Goal: Navigation & Orientation: Find specific page/section

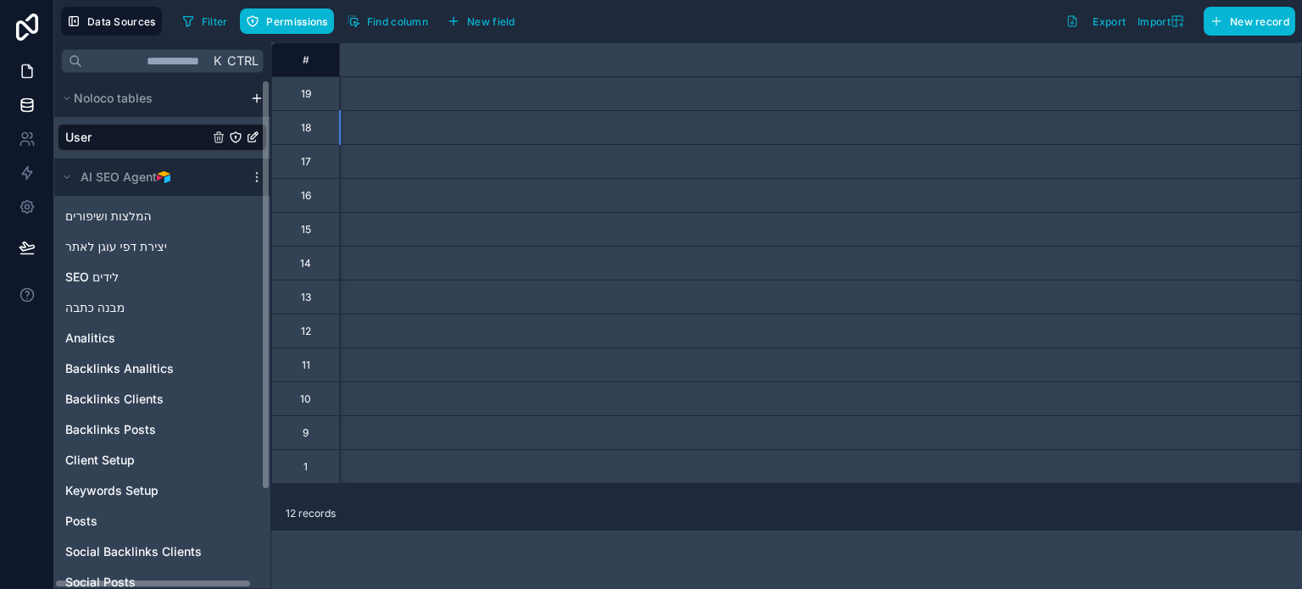
scroll to position [0, 1581]
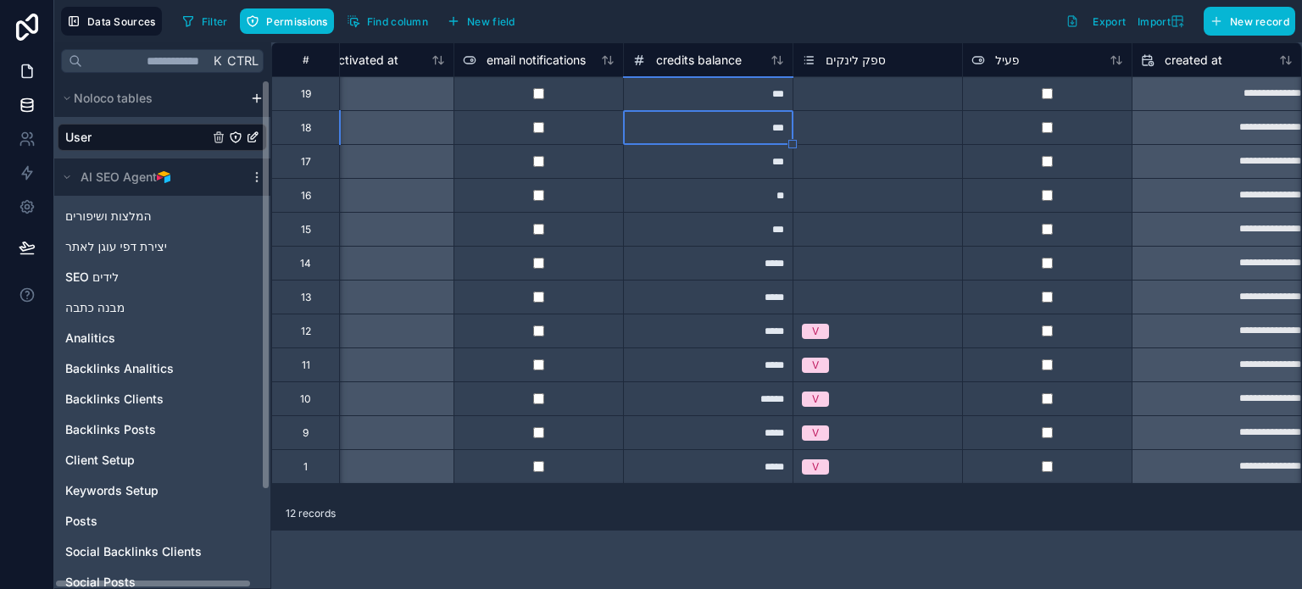
click at [22, 64] on icon at bounding box center [27, 71] width 17 height 17
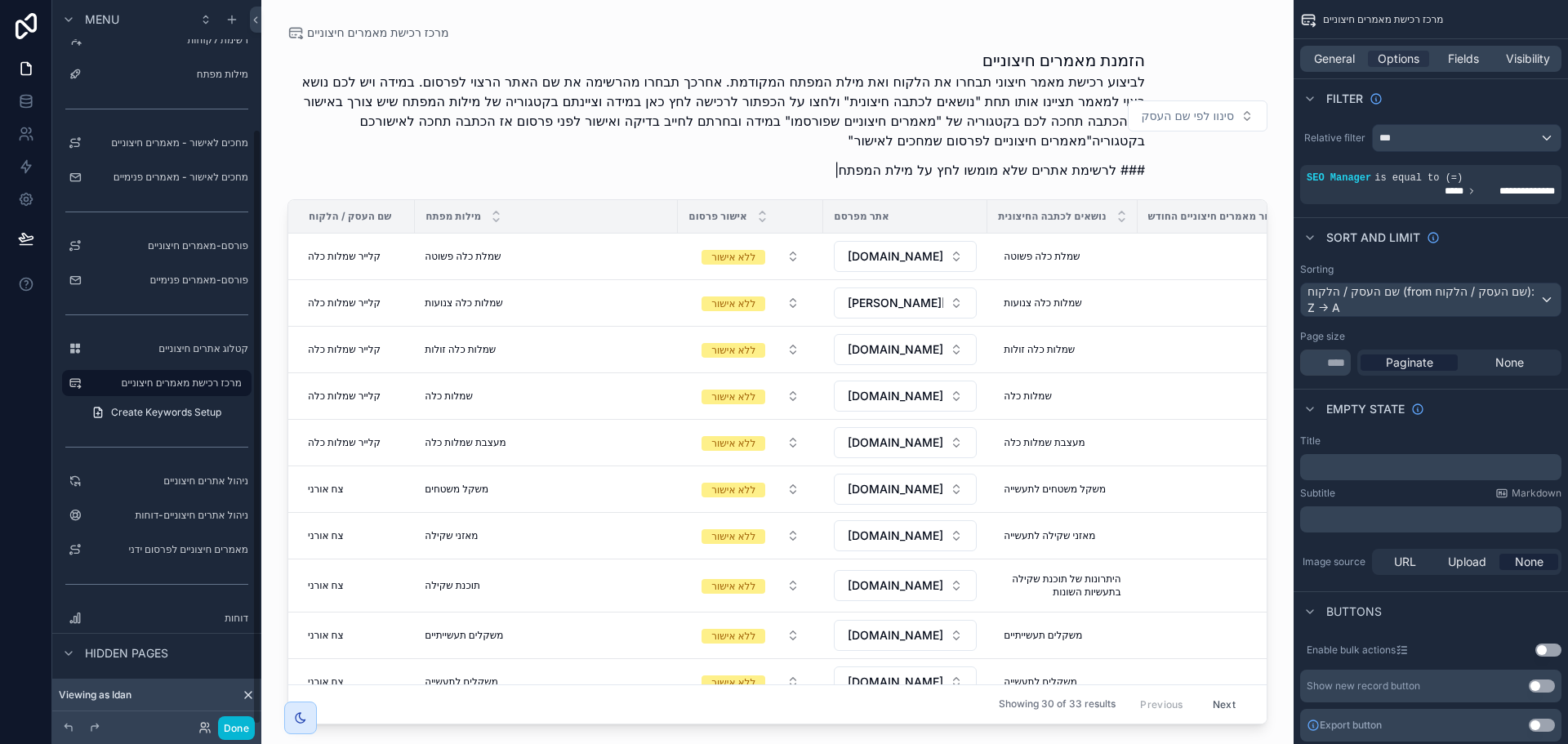
scroll to position [156, 0]
click at [227, 567] on button "Done" at bounding box center [236, 729] width 37 height 24
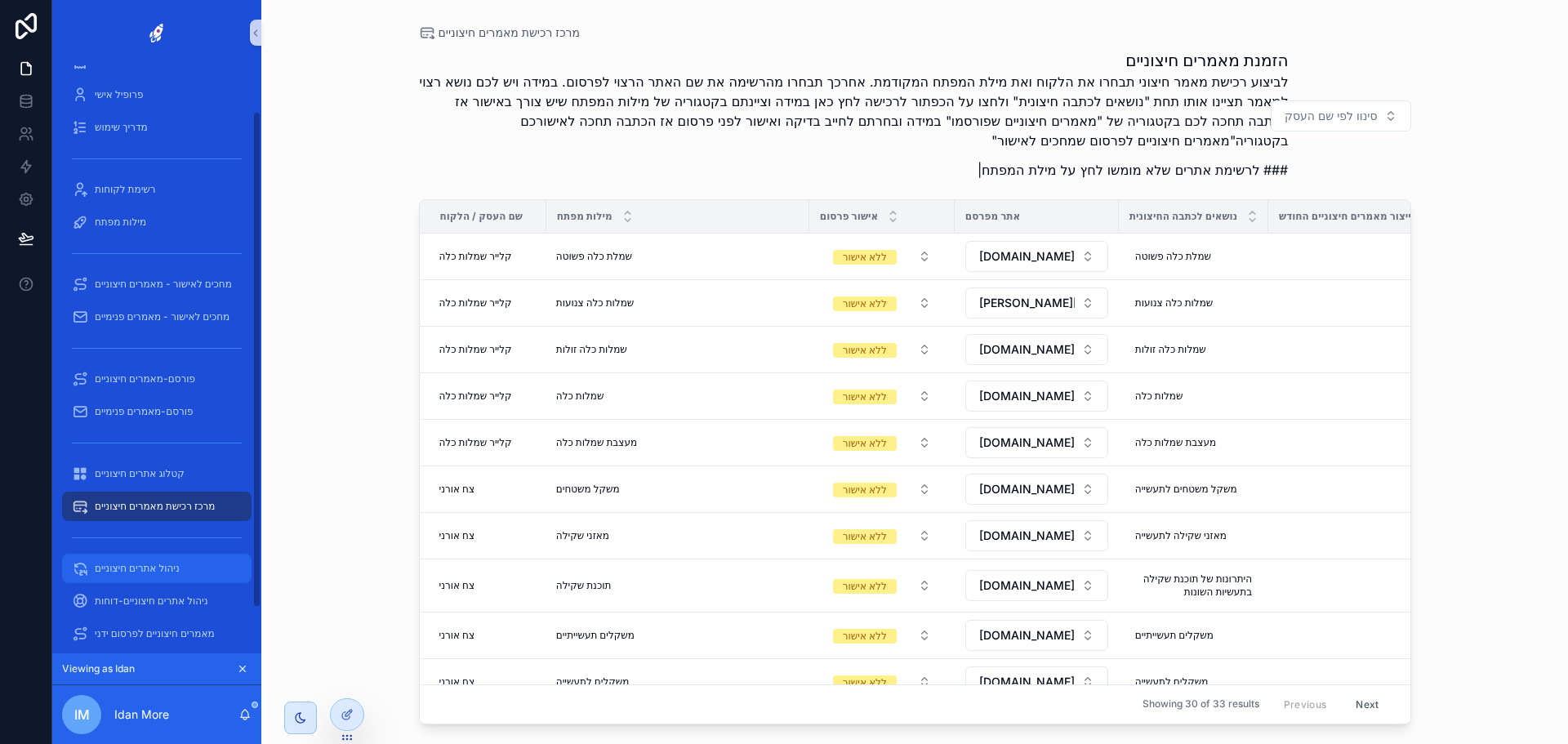
scroll to position [82, 0]
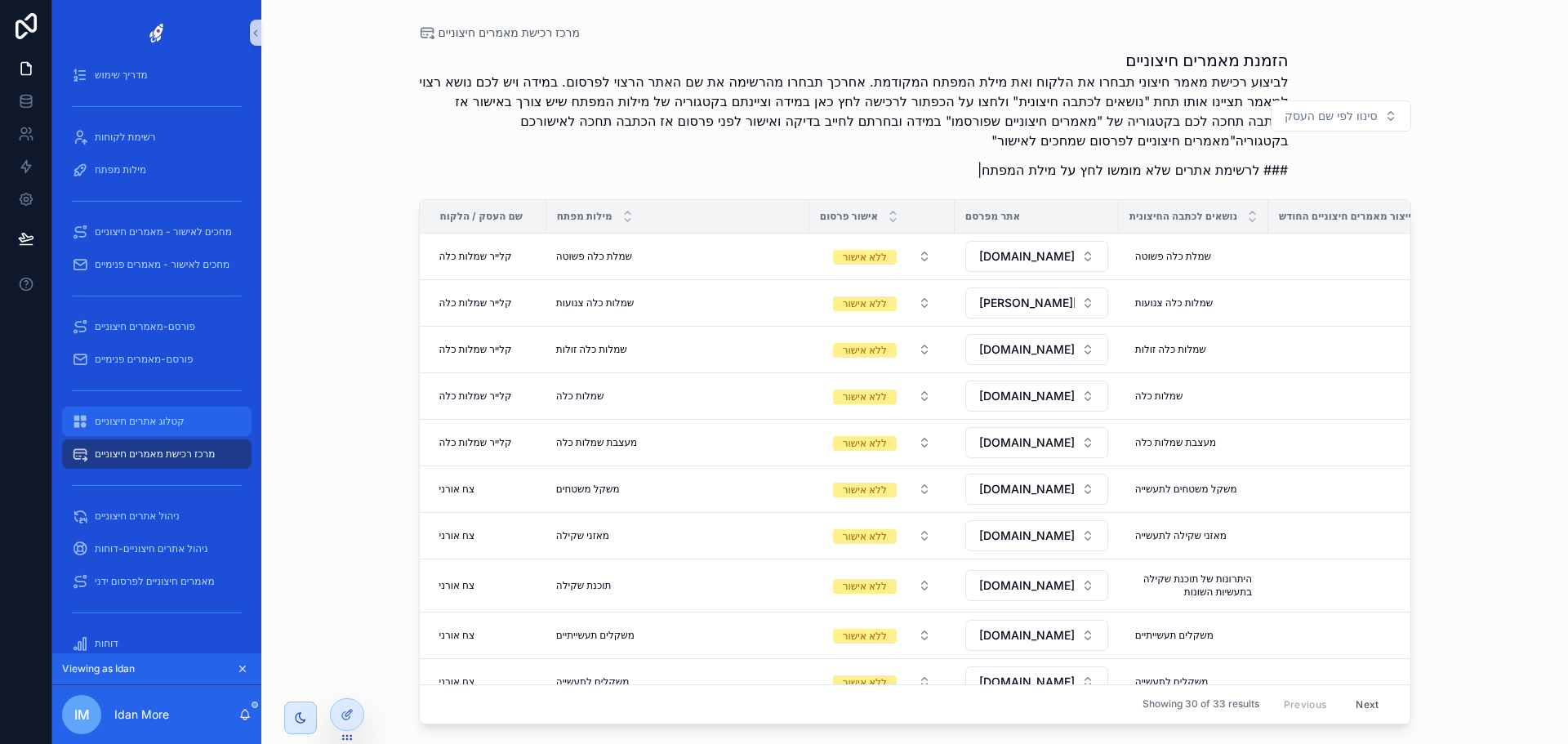
click at [174, 425] on span "קטלוג אתרים חיצוניים" at bounding box center [139, 422] width 90 height 13
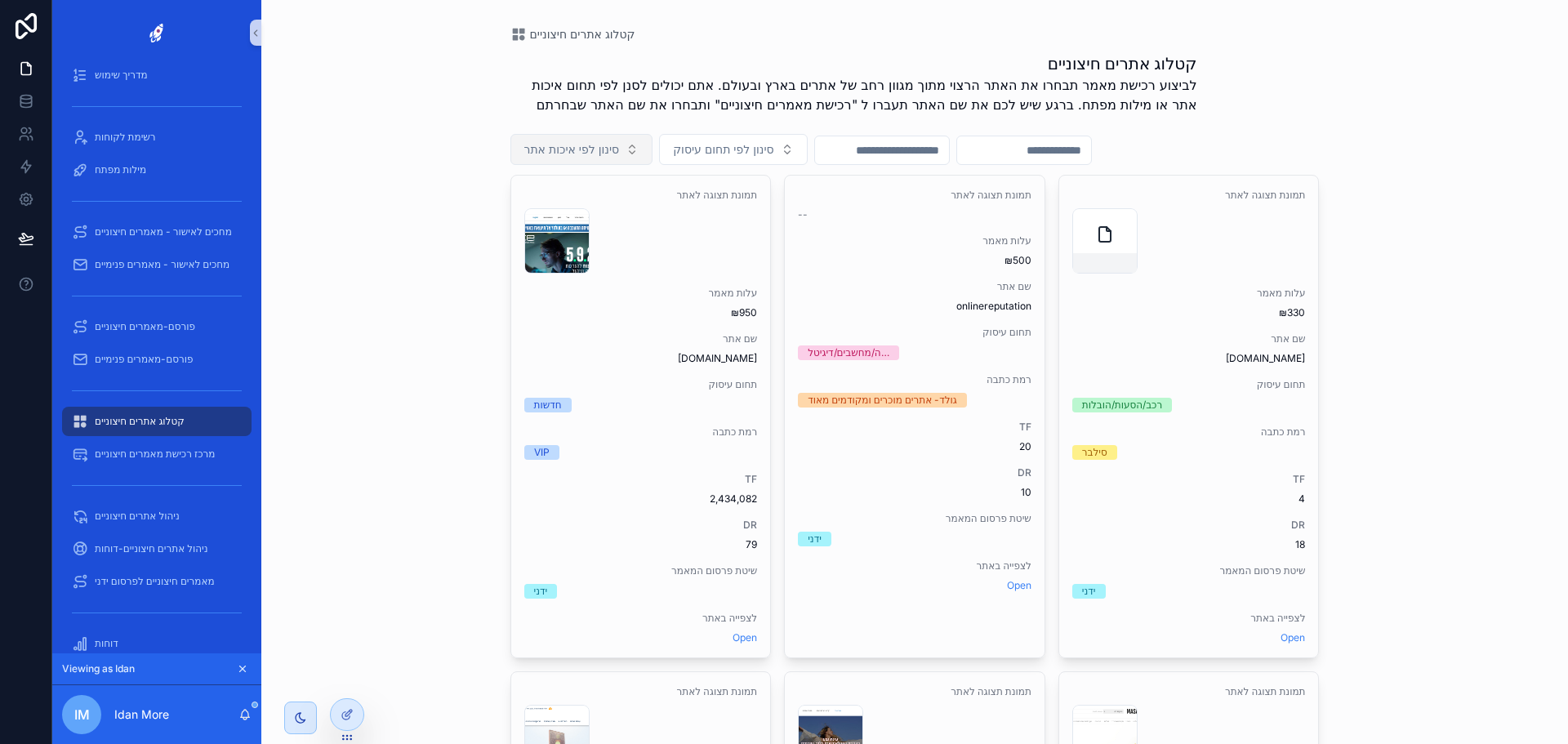
click at [608, 146] on span "סינון לפי איכות אתר" at bounding box center [571, 149] width 95 height 16
click at [522, 372] on div "VIP" at bounding box center [577, 362] width 196 height 26
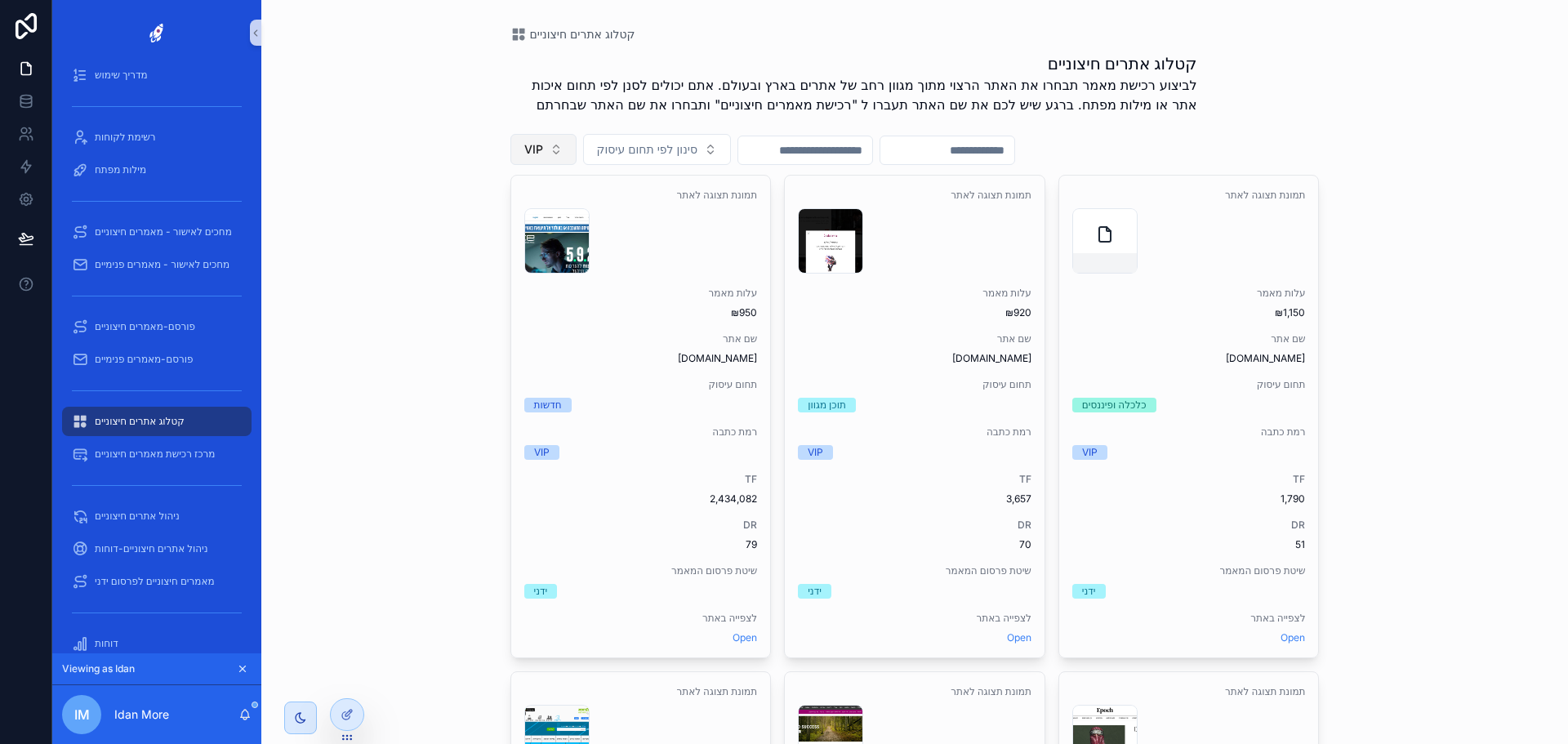
click at [540, 147] on button "VIP" at bounding box center [543, 149] width 66 height 31
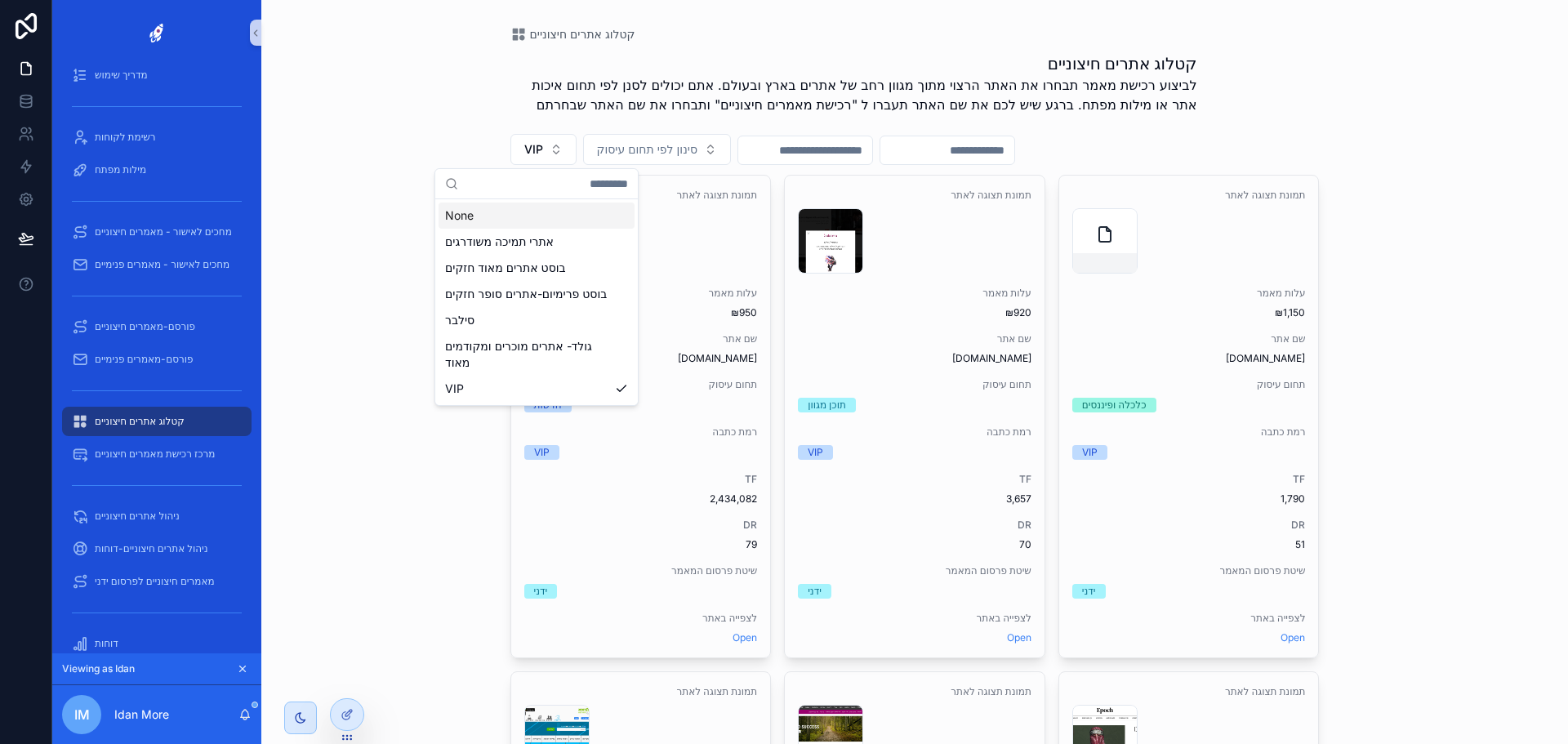
drag, startPoint x: 361, startPoint y: 199, endPoint x: 400, endPoint y: 220, distance: 44.3
click at [362, 199] on div "קטלוג אתרים חיצוניים קטלוג אתרים חיצוניים לביצוע רכישת מאמר תבחרו את האתר הרצוי…" at bounding box center [914, 372] width 1307 height 744
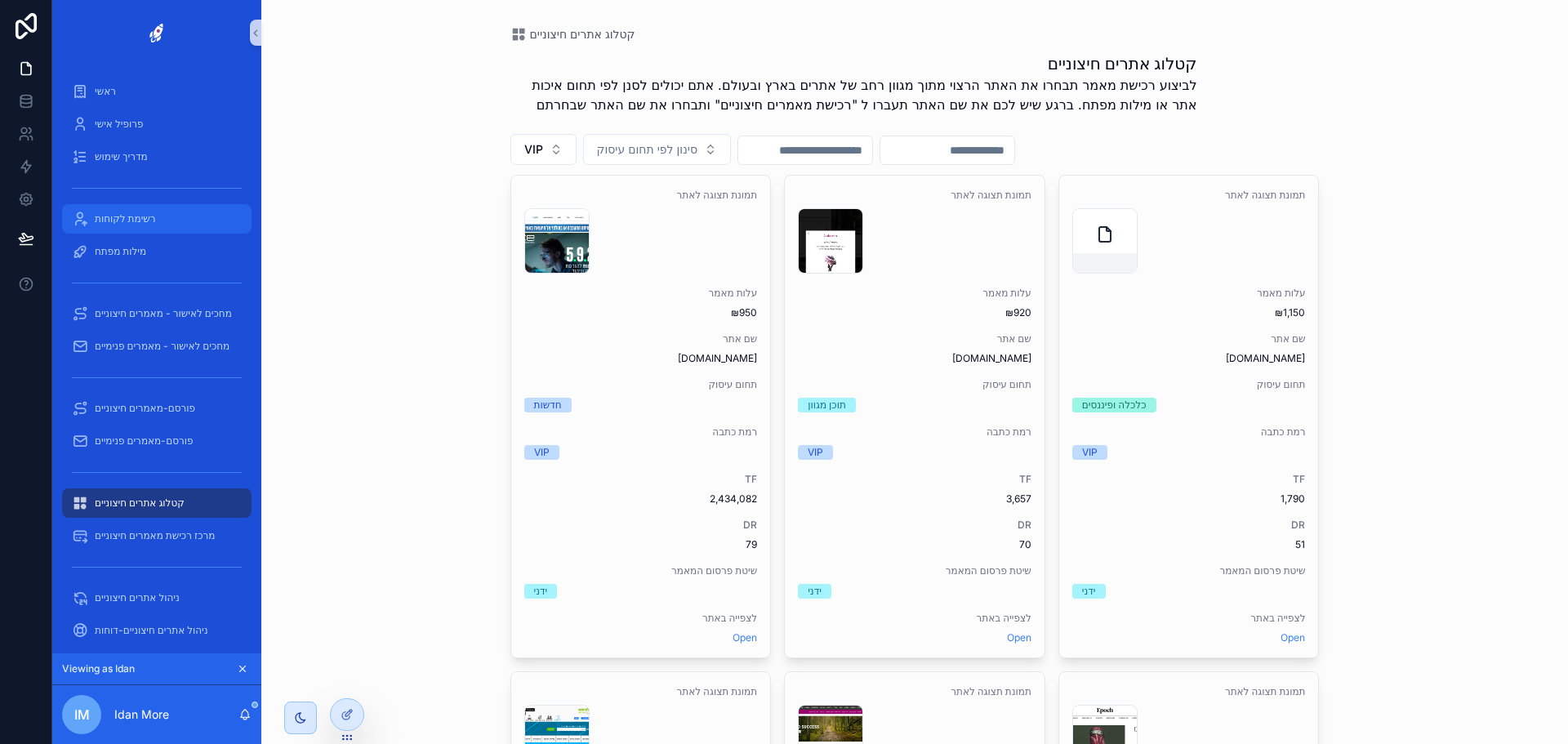
click at [158, 216] on div "רשימת לקוחות" at bounding box center [157, 219] width 170 height 26
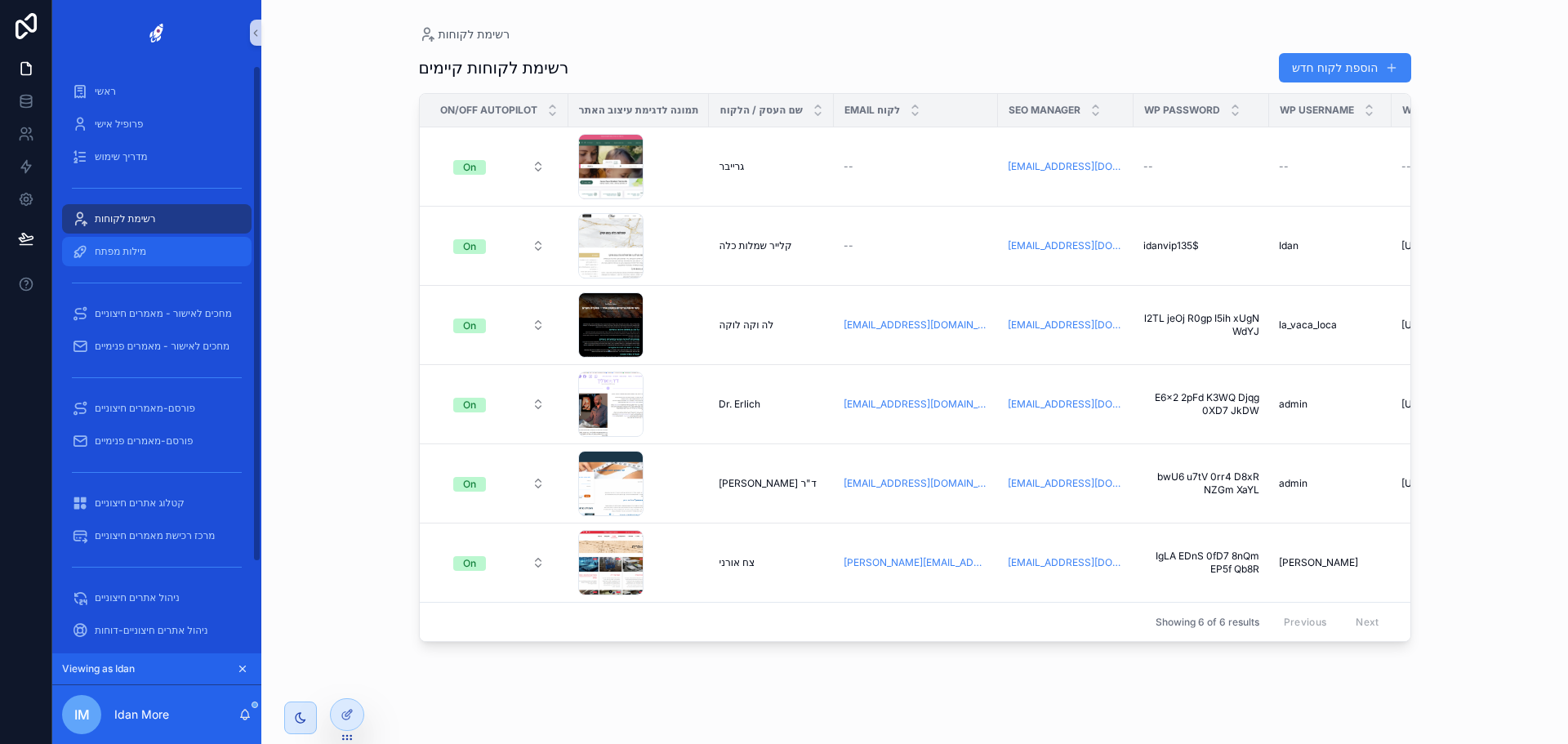
click at [138, 255] on span "מילות מפתח" at bounding box center [119, 252] width 51 height 13
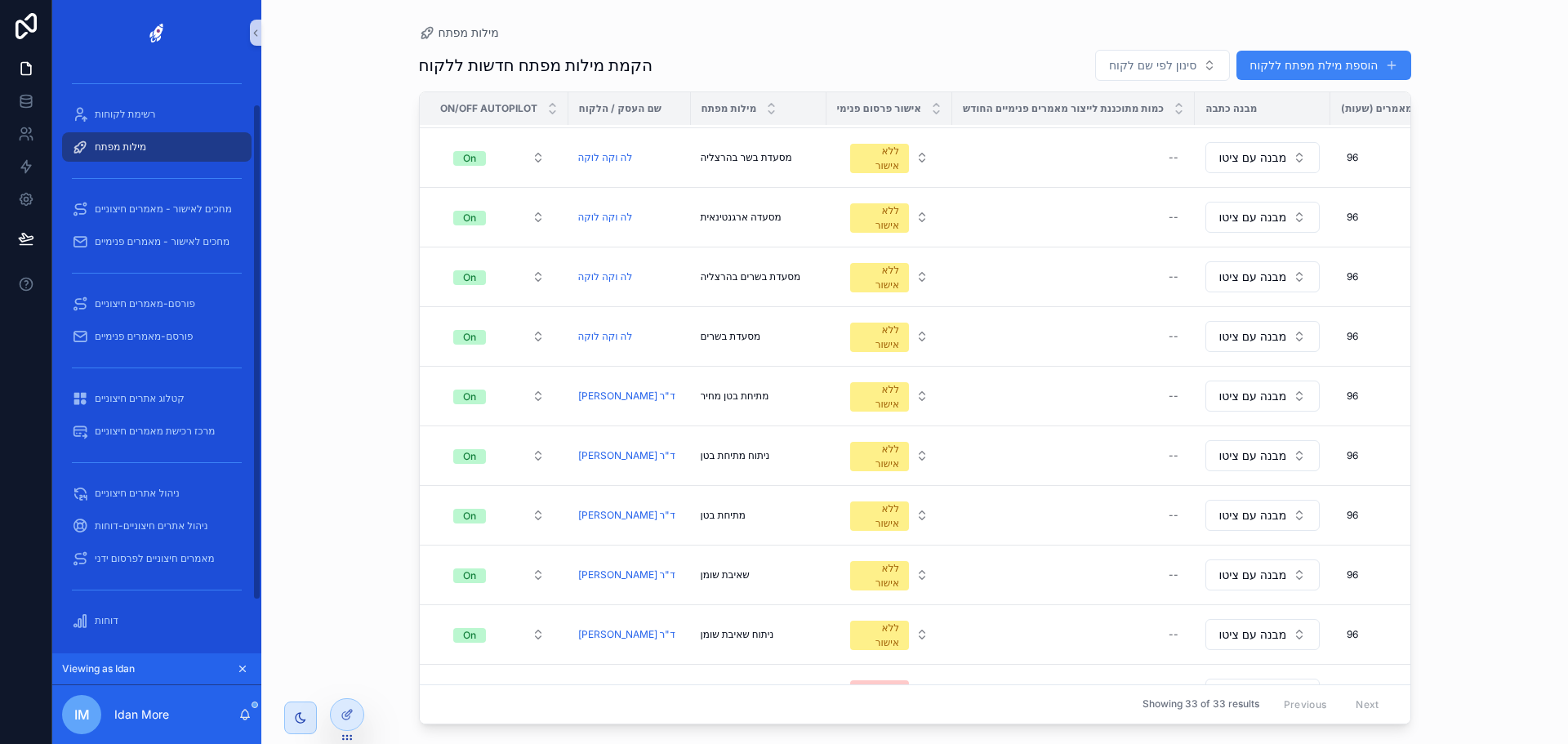
scroll to position [108, 0]
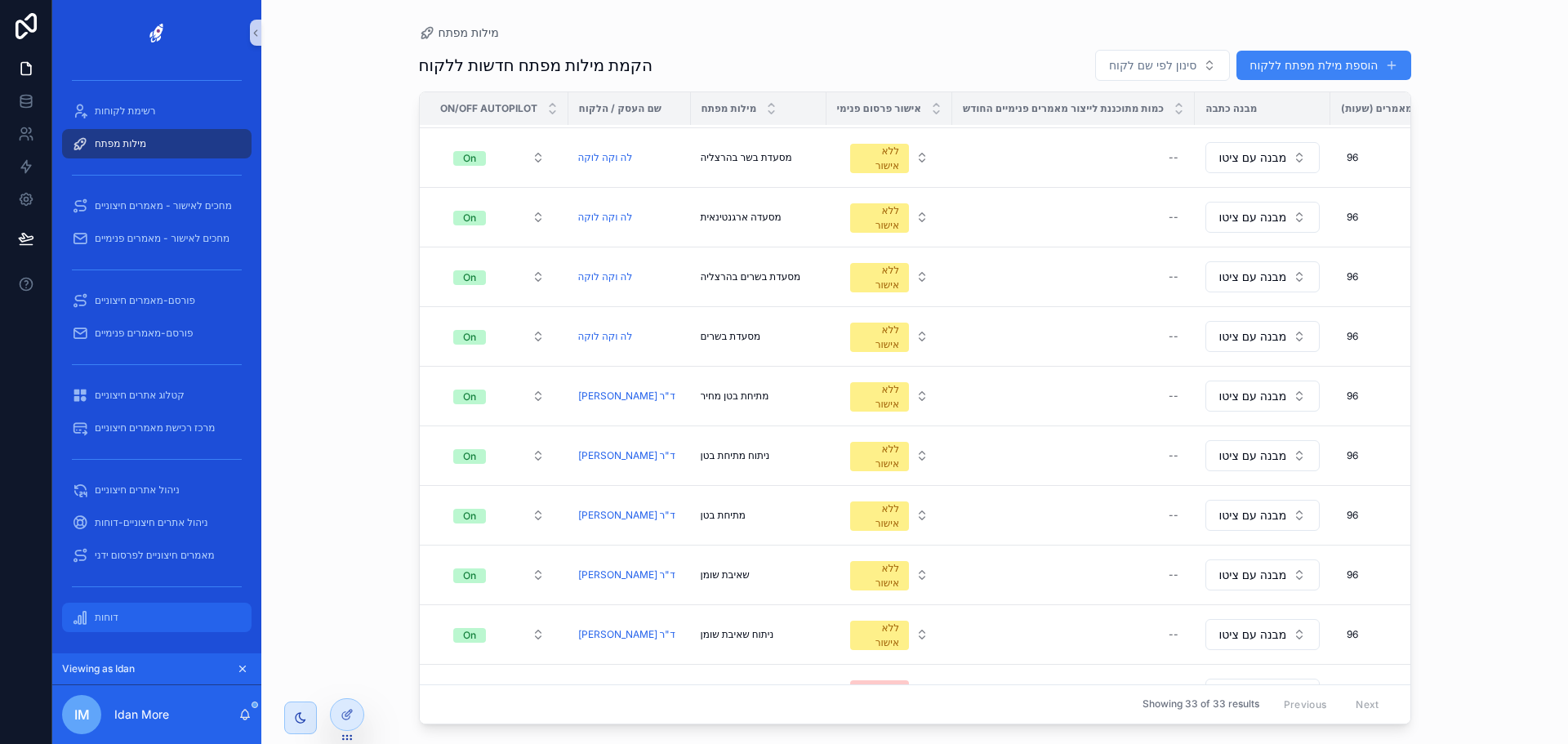
click at [114, 567] on span "דוחות" at bounding box center [106, 618] width 24 height 13
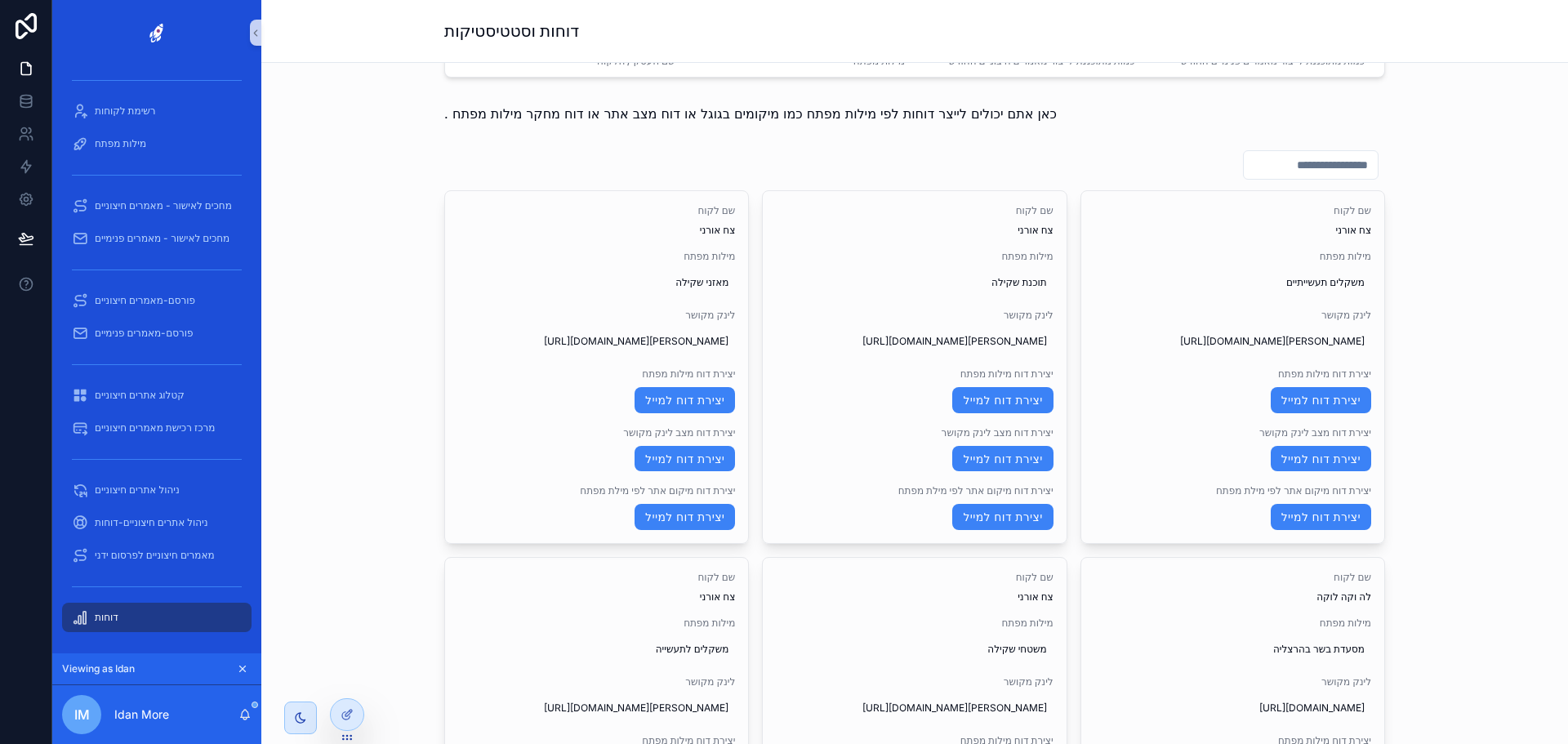
scroll to position [1144, 0]
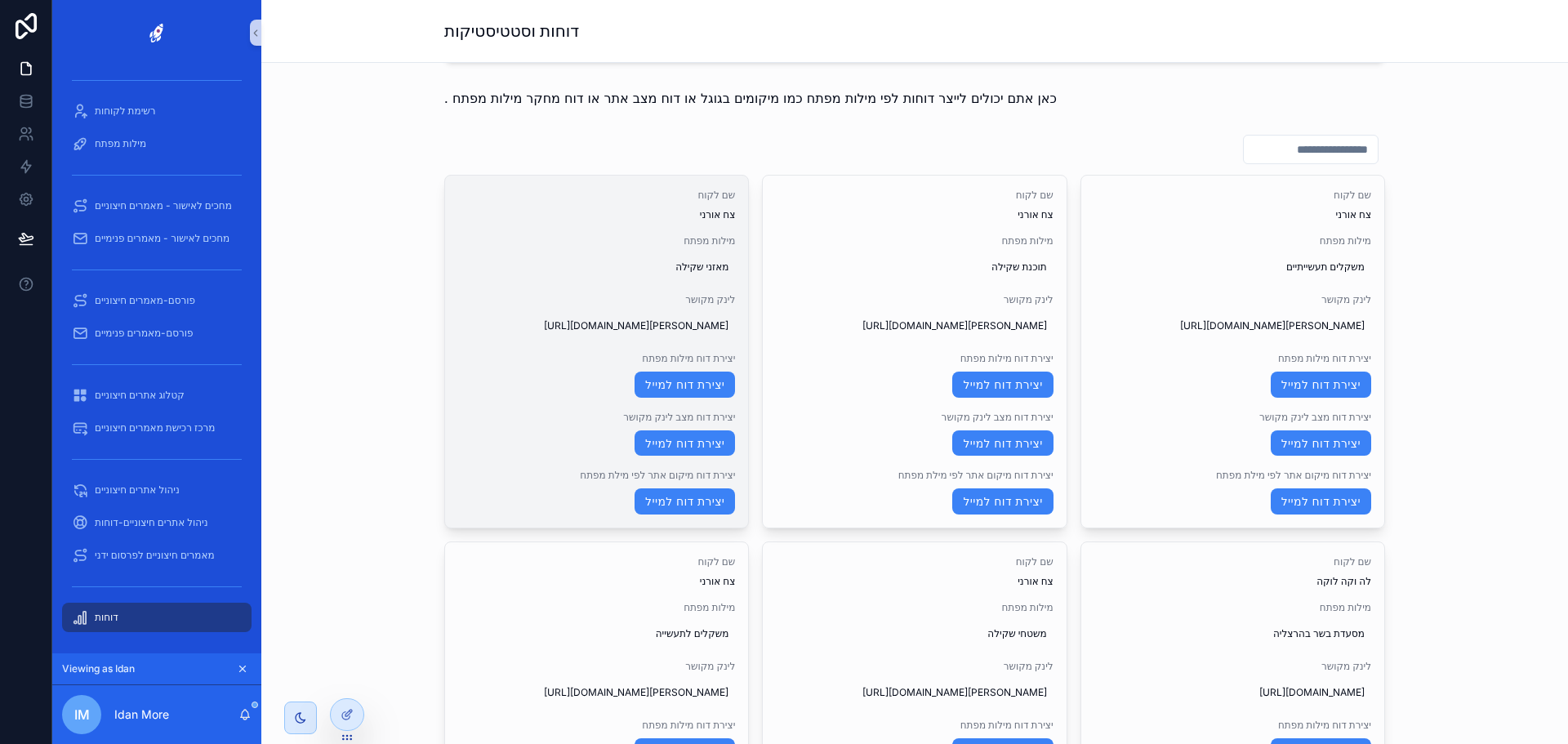
click at [673, 365] on span "יצירת דוח מילות מפתח" at bounding box center [596, 359] width 276 height 13
click at [676, 424] on span "יצירת דוח מצב לינק מקושר" at bounding box center [596, 417] width 276 height 13
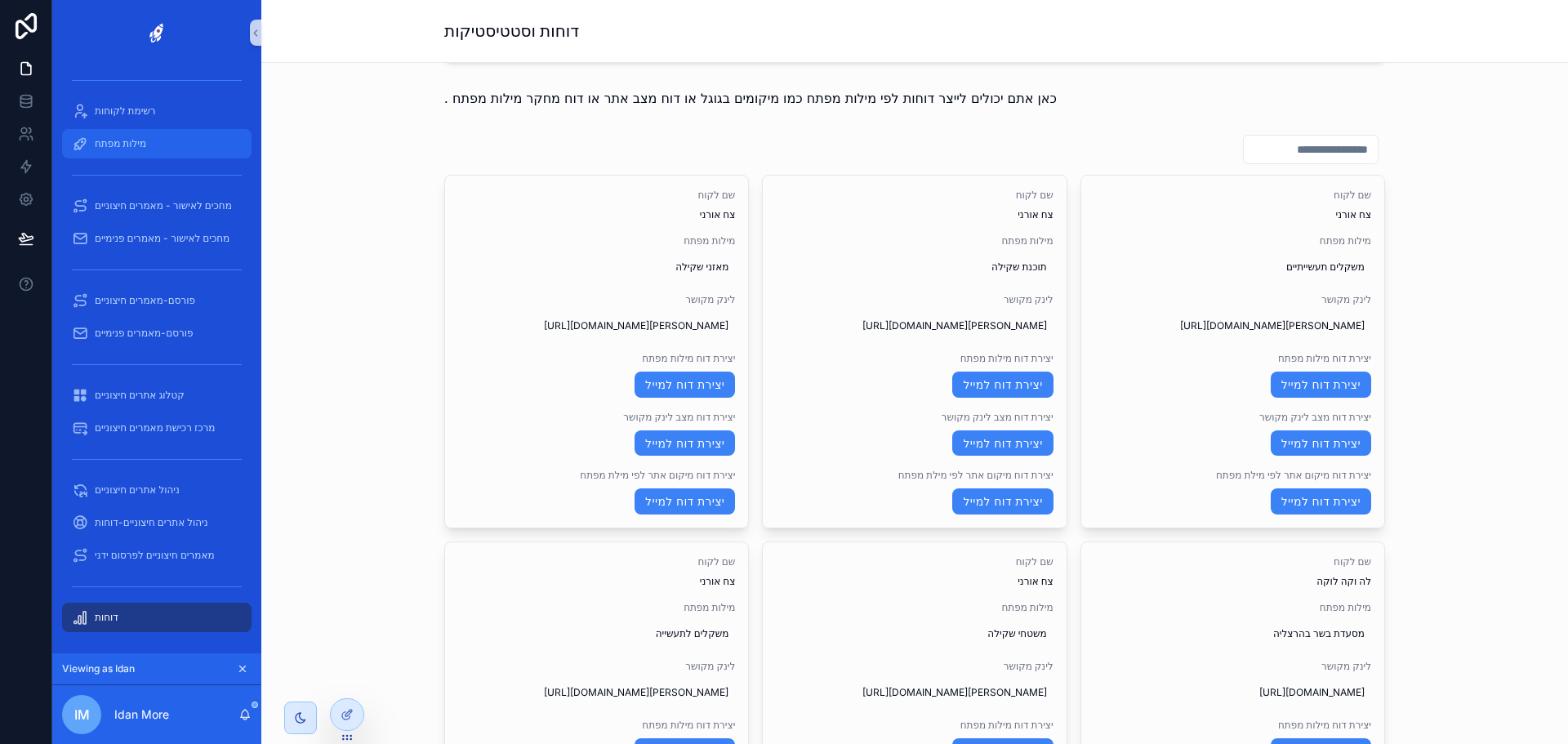
click at [134, 146] on span "מילות מפתח" at bounding box center [119, 144] width 51 height 13
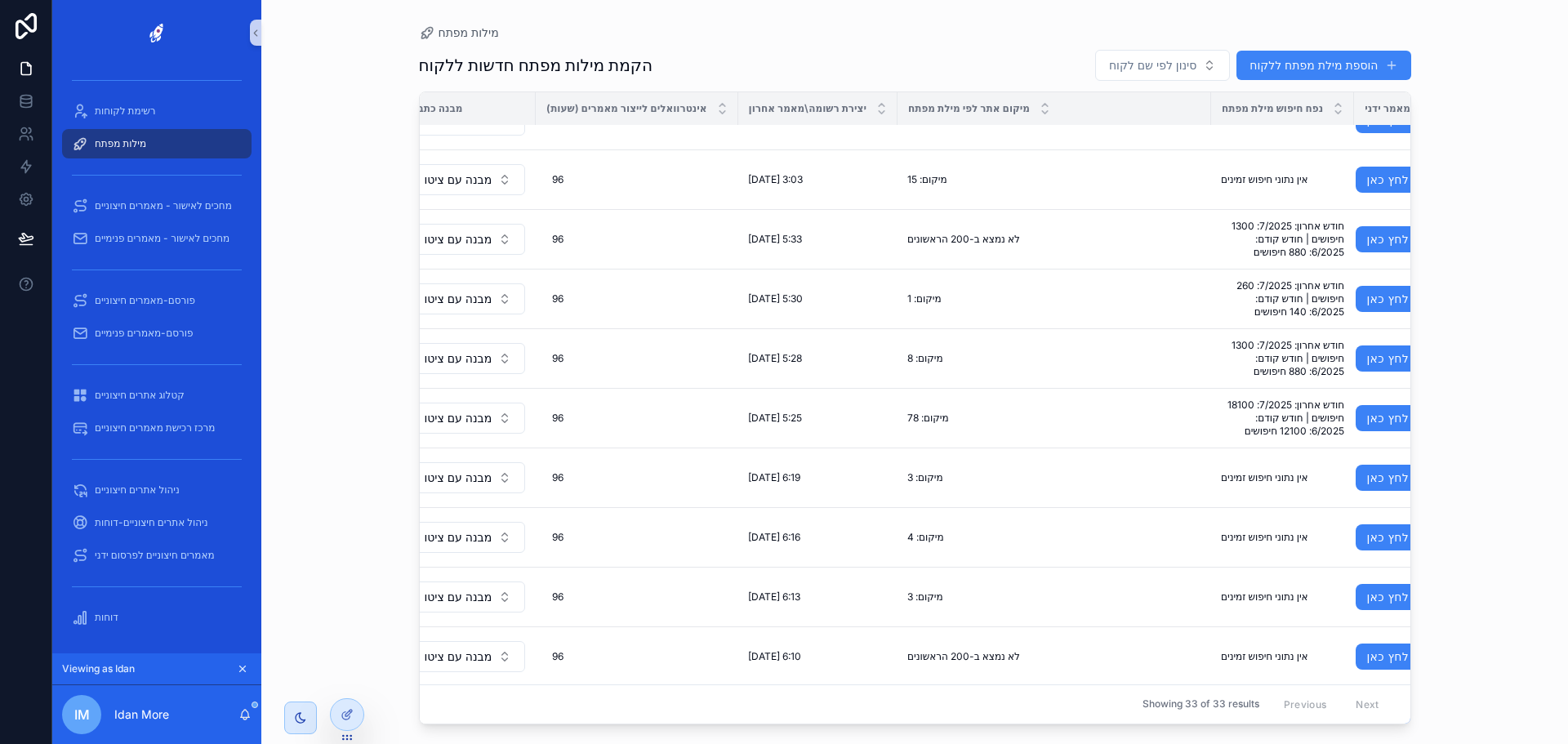
scroll to position [571, 780]
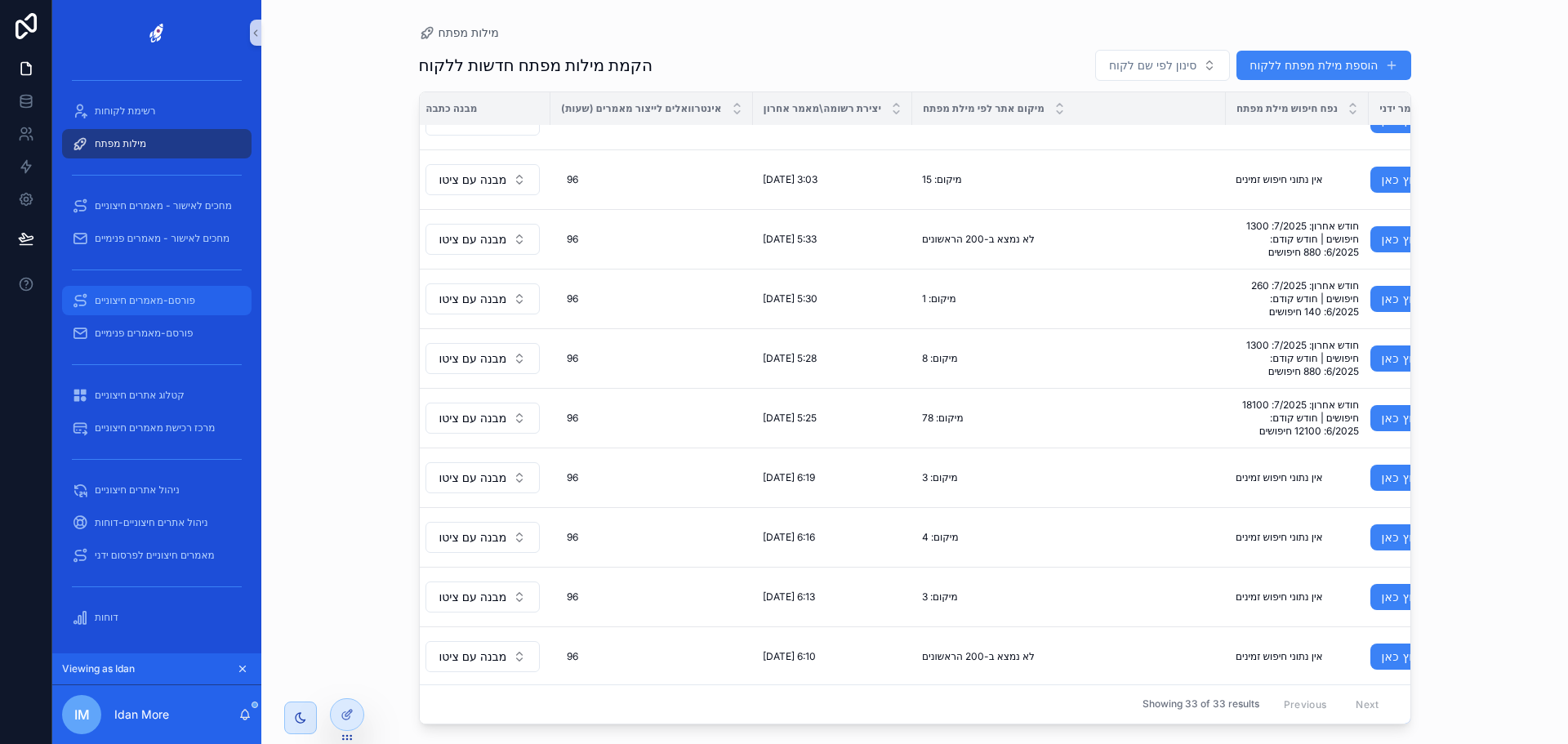
click at [164, 306] on span "פורסם-מאמרים חיצוניים" at bounding box center [144, 301] width 100 height 13
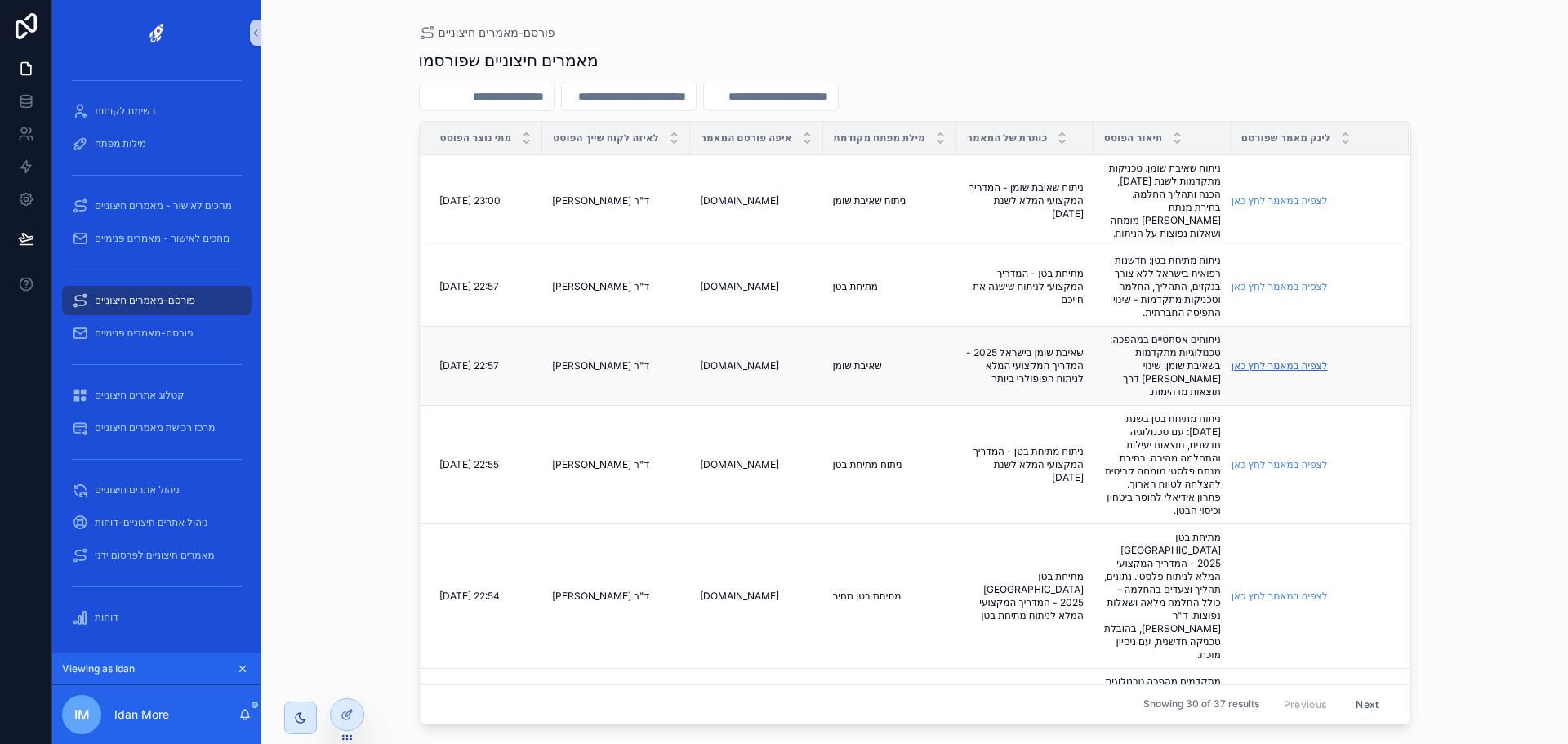
click at [1253, 359] on link "לצפיה במאמר לחץ כאן" at bounding box center [1280, 365] width 96 height 13
click at [349, 567] on icon at bounding box center [348, 680] width 13 height 13
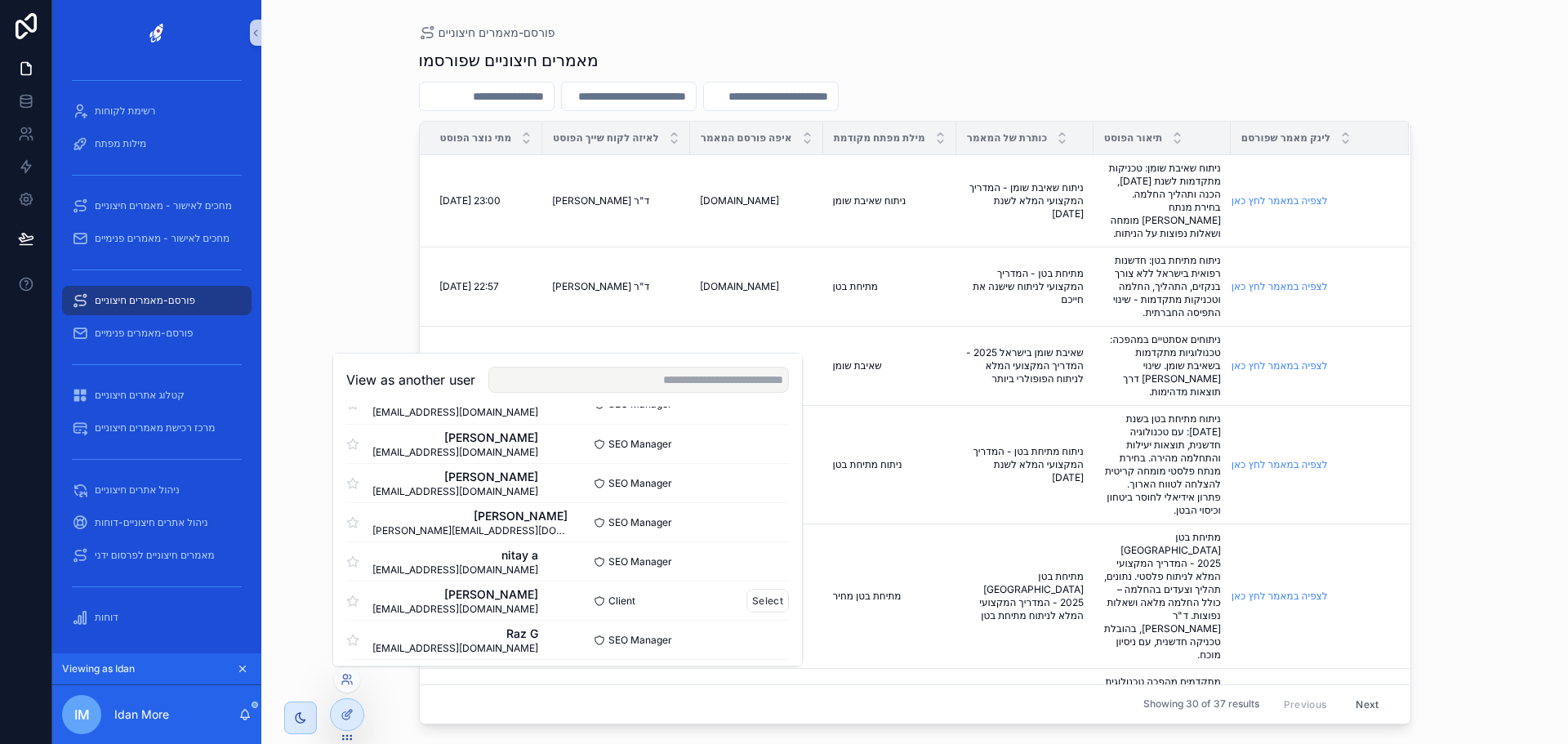
scroll to position [82, 0]
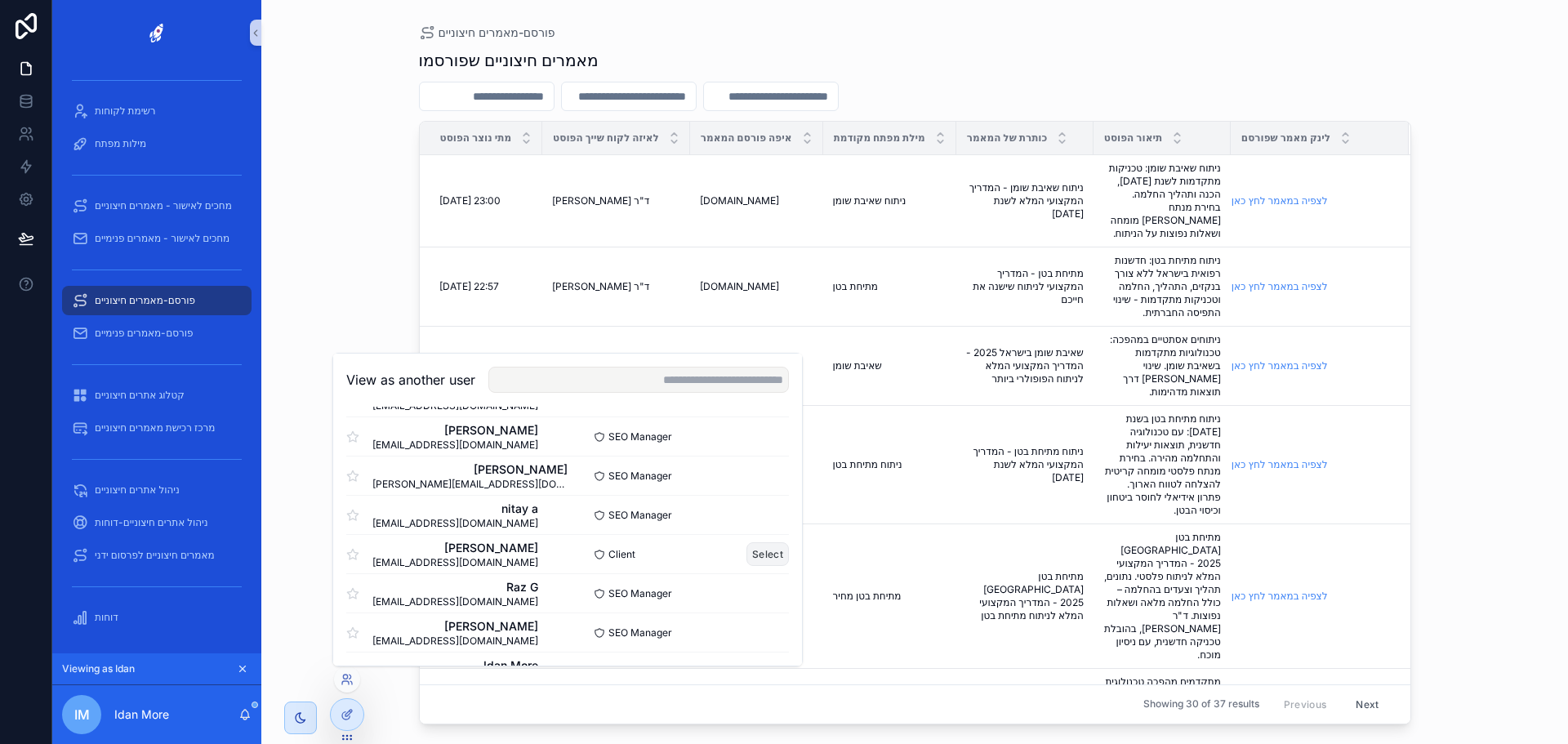
click at [752, 548] on button "Select" at bounding box center [768, 554] width 42 height 24
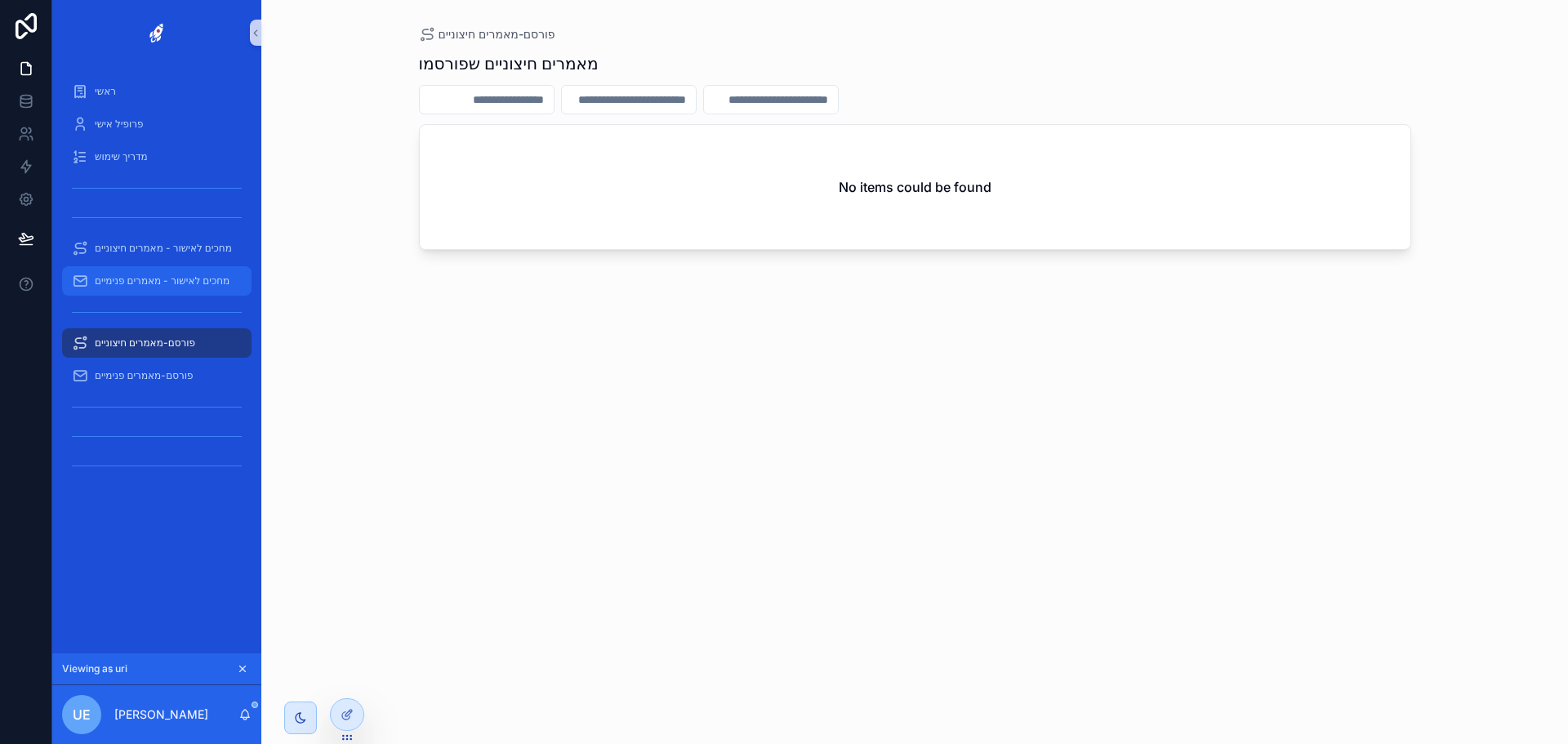
click at [158, 280] on span "מחכים לאישור - מאמרים פנימיים" at bounding box center [162, 281] width 135 height 13
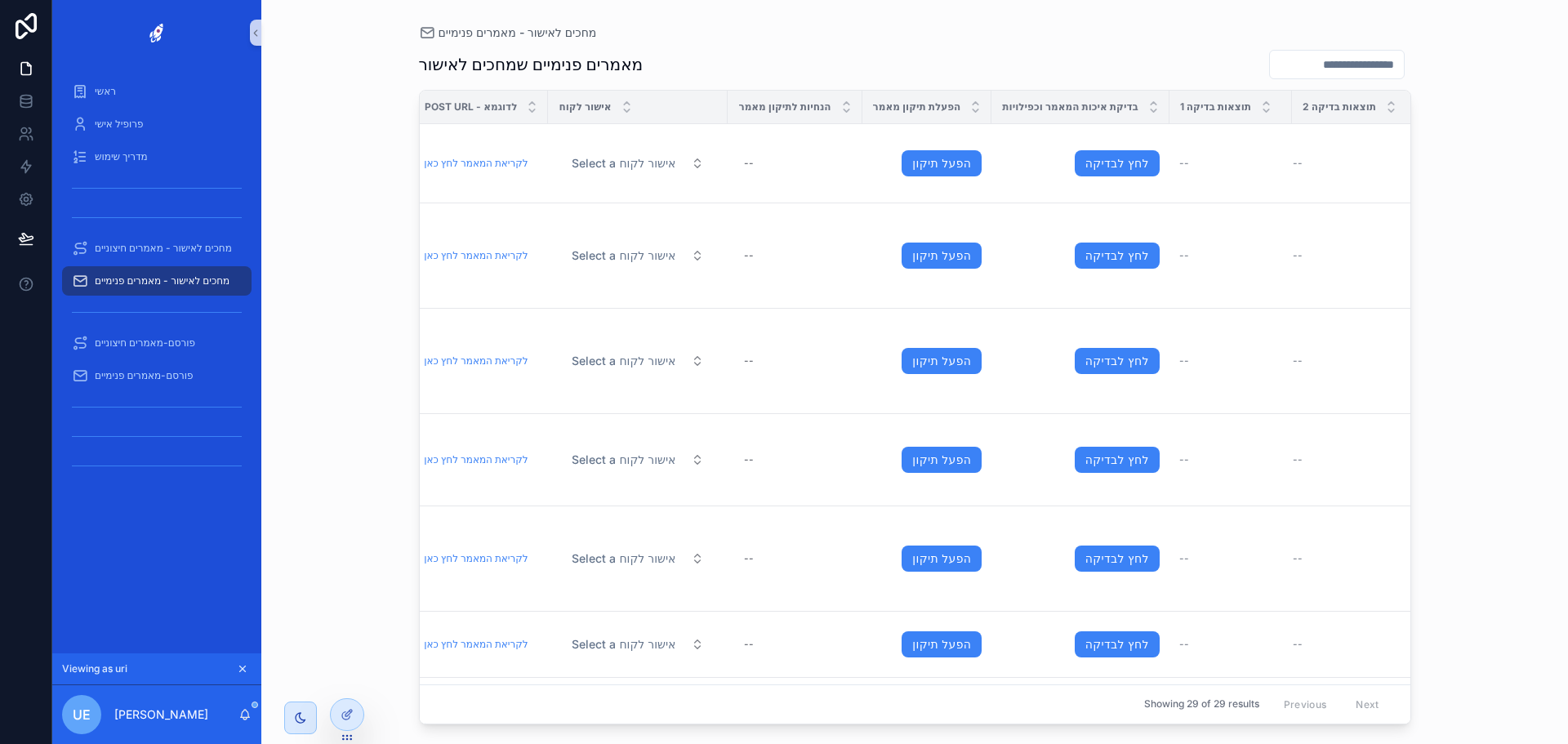
scroll to position [0, 569]
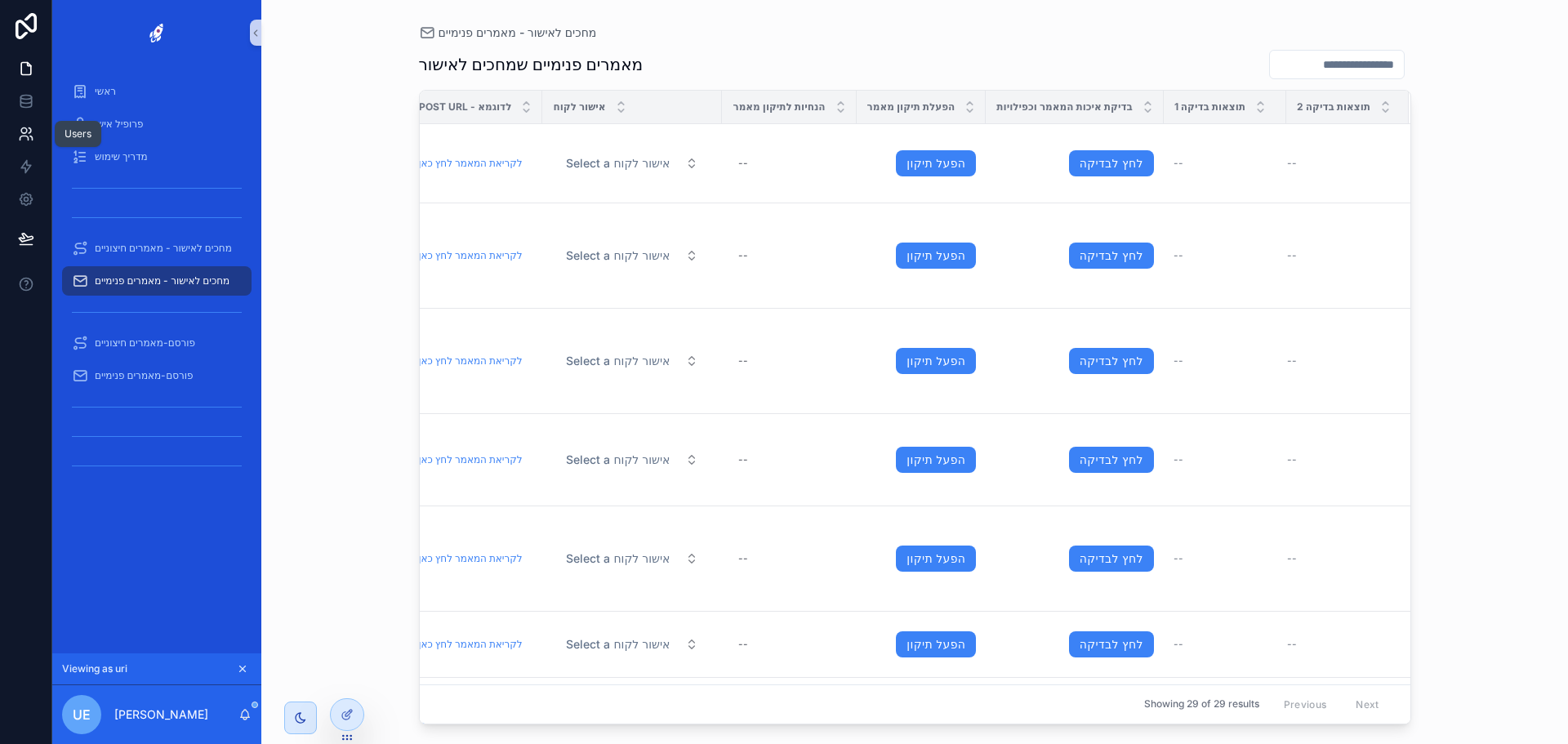
click at [27, 127] on icon at bounding box center [26, 134] width 16 height 16
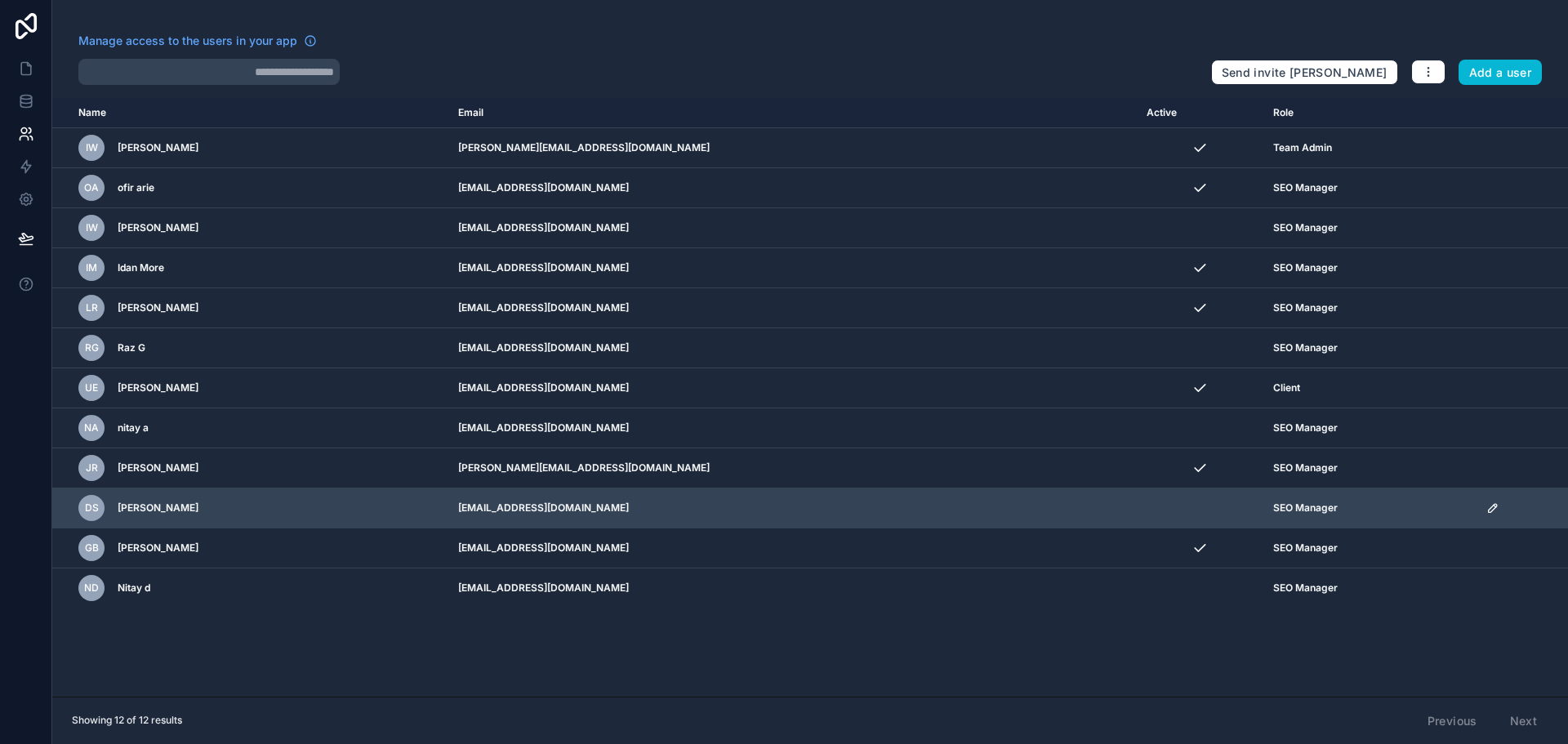
click at [1489, 508] on icon "scrollable content" at bounding box center [1493, 508] width 8 height 8
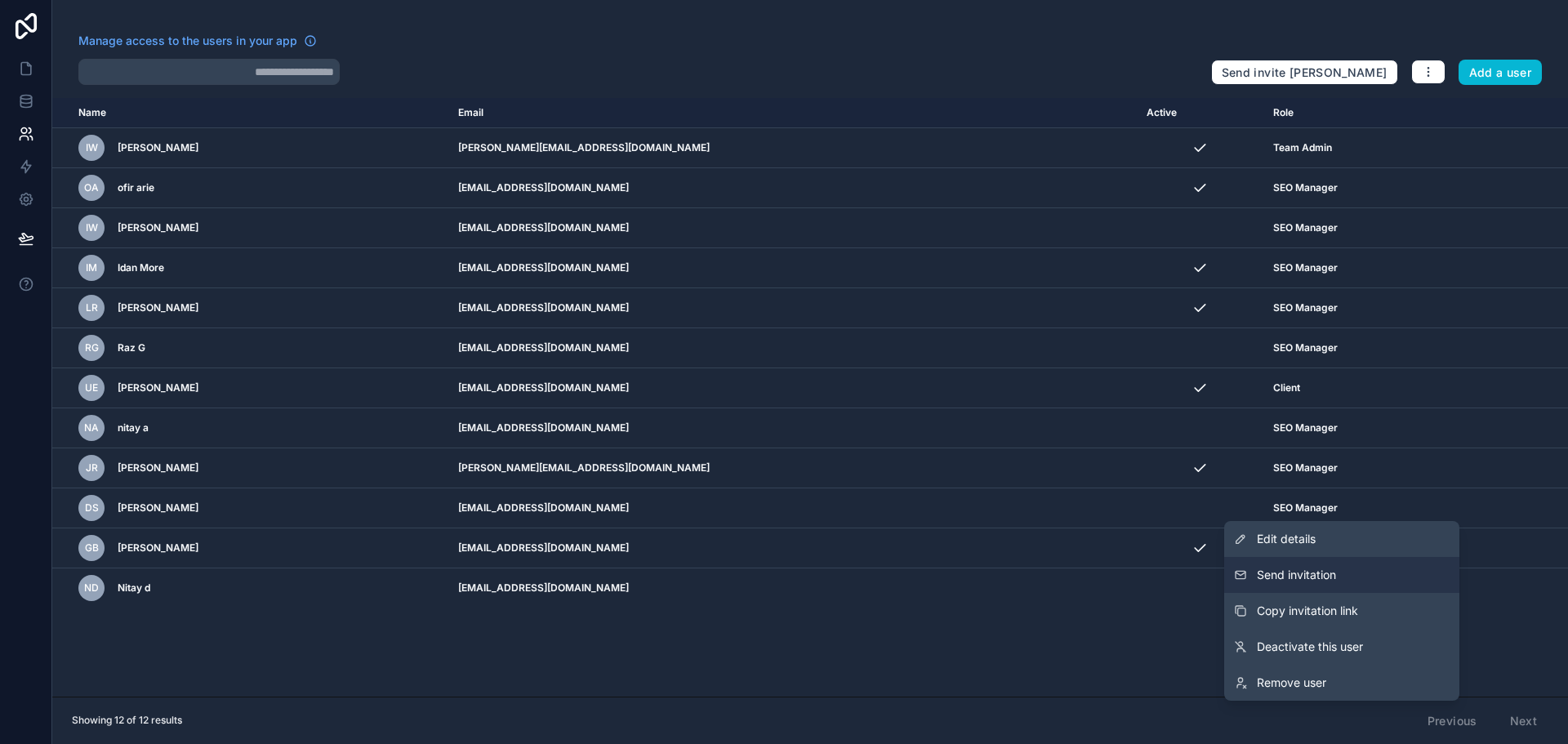
click at [1333, 571] on span "Send invitation" at bounding box center [1296, 574] width 79 height 16
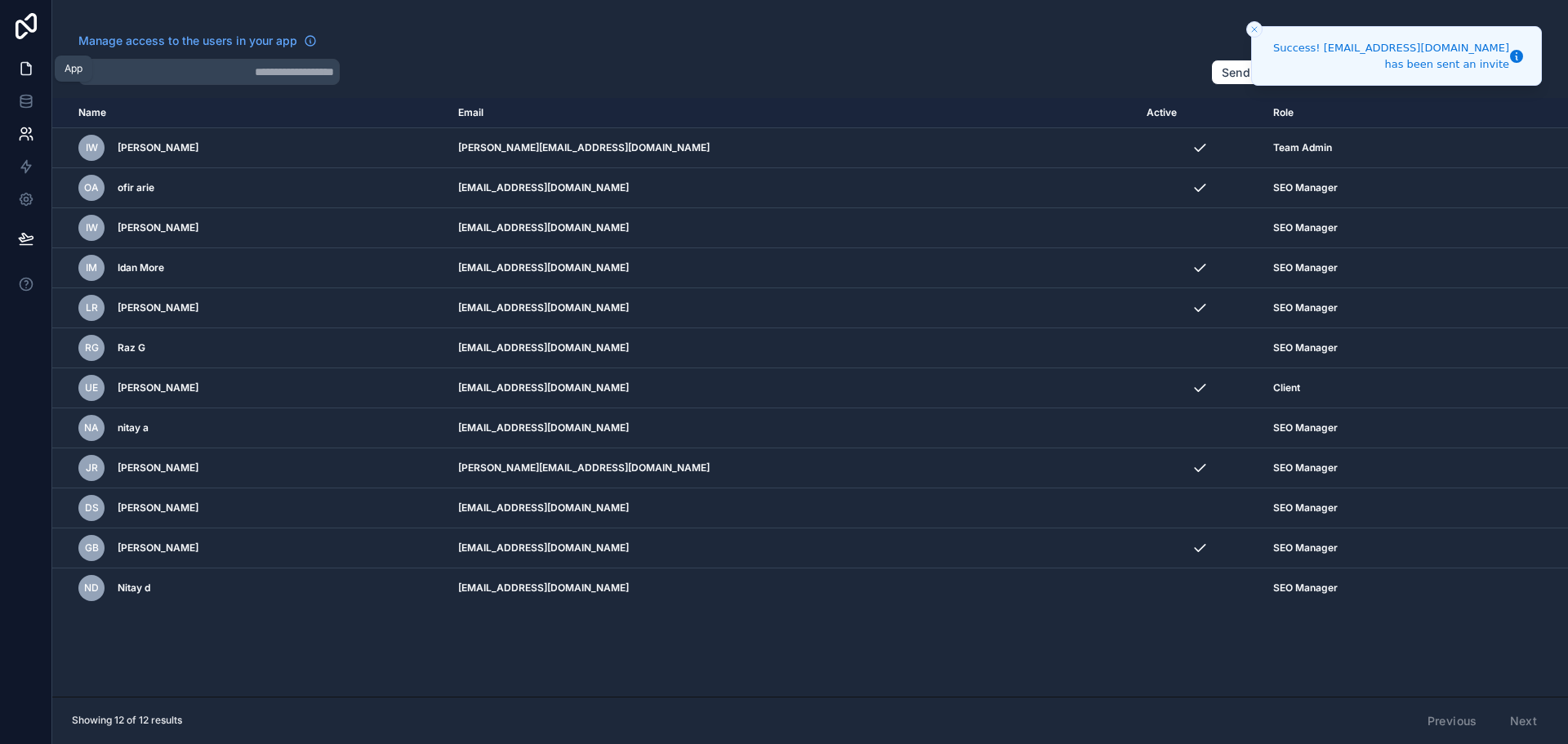
click at [23, 69] on icon at bounding box center [26, 68] width 16 height 16
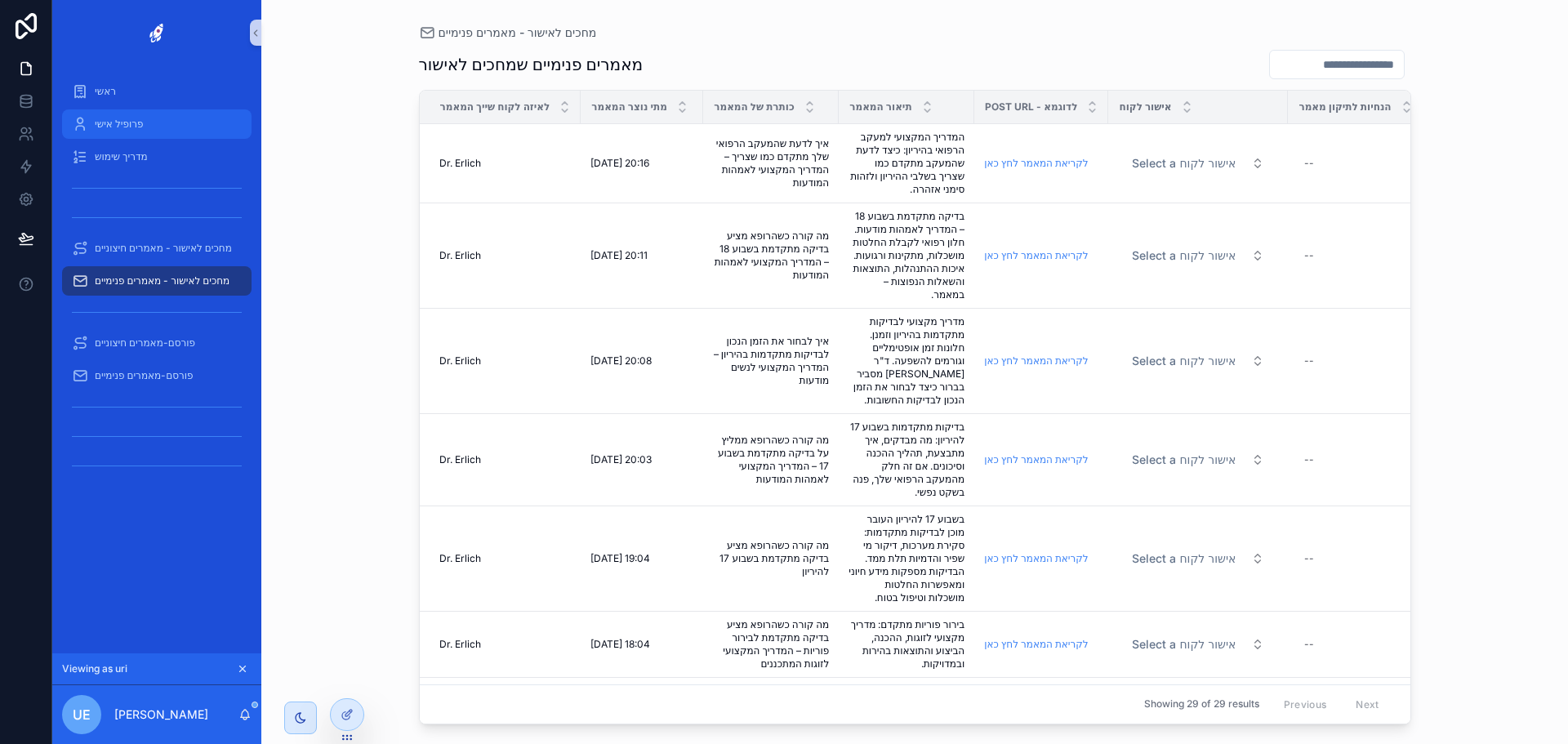
click at [120, 120] on span "פרופיל אישי" at bounding box center [118, 124] width 48 height 13
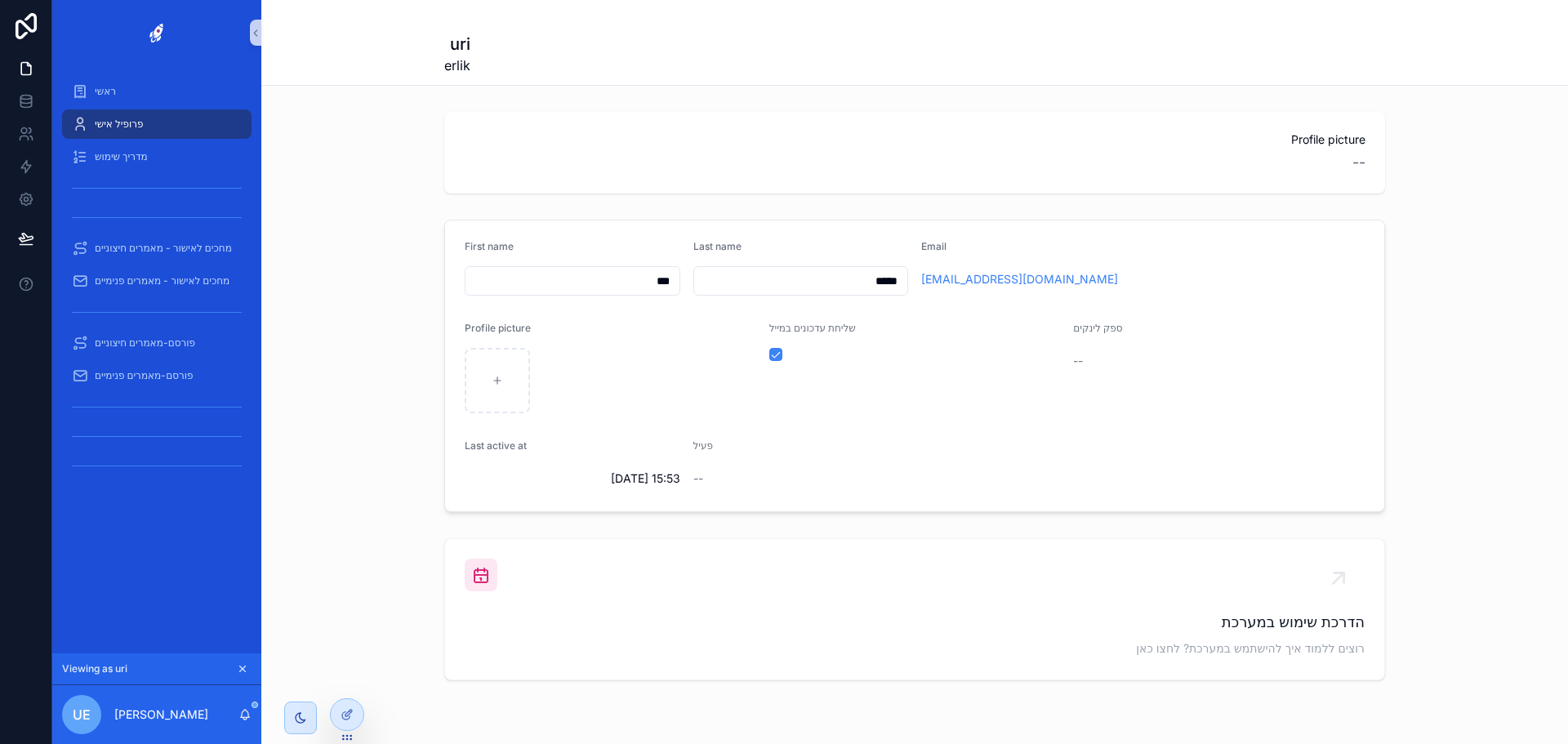
click at [779, 330] on span "שליחת עדכונים במייל" at bounding box center [813, 328] width 87 height 13
click at [193, 279] on span "מחכים לאישור - מאמרים פנימיים" at bounding box center [162, 281] width 135 height 13
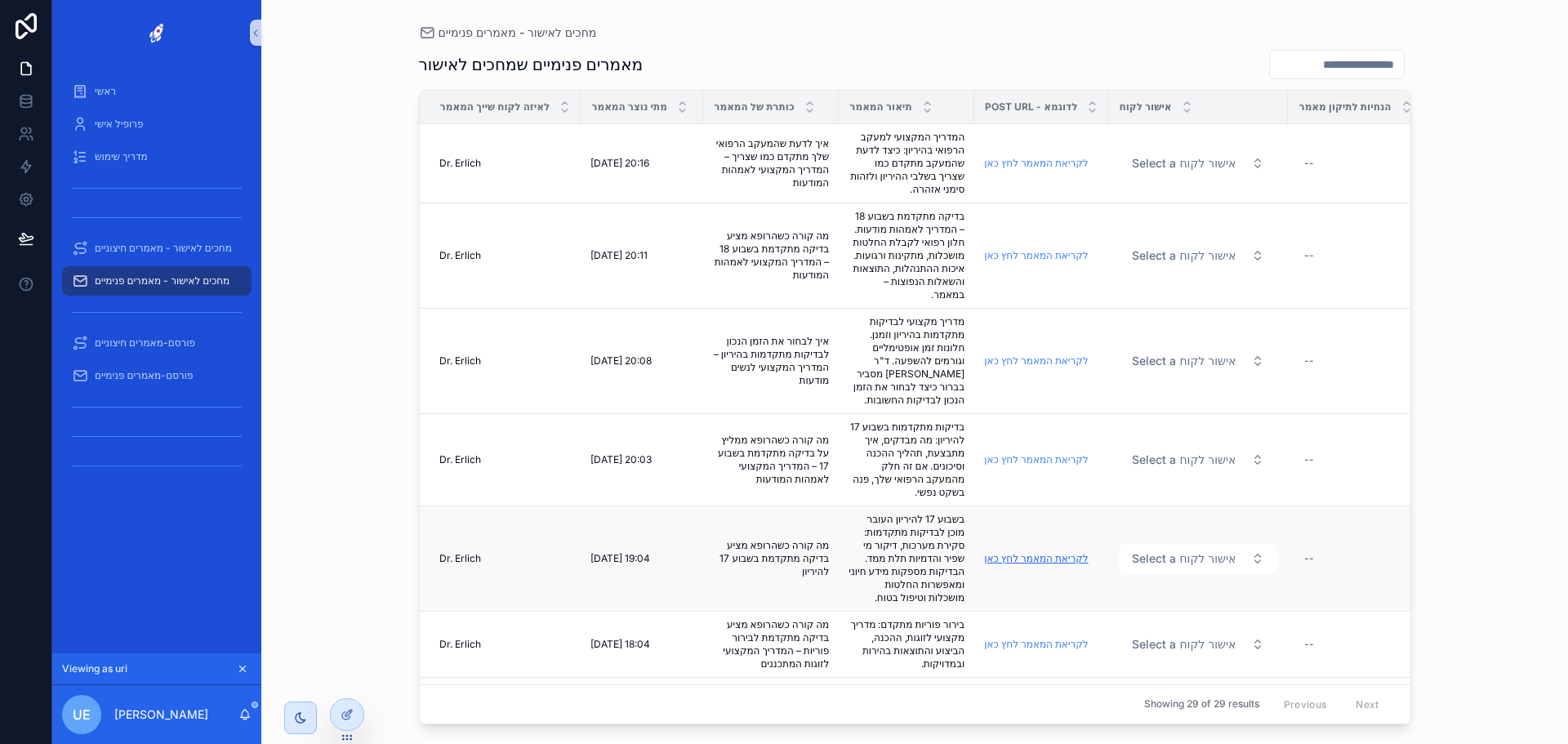
click at [1023, 561] on link "לקריאת המאמר לחץ כאן" at bounding box center [1036, 558] width 104 height 13
click at [1185, 32] on div "מחכים לאישור - מאמרים פנימיים" at bounding box center [915, 33] width 992 height 13
click at [346, 679] on div "מחכים לאישור - מאמרים פנימיים מאמרים פנימיים שמחכים לאישור לאיזה לקוח שייך המאמ…" at bounding box center [914, 372] width 1307 height 744
click at [346, 684] on icon at bounding box center [348, 680] width 13 height 13
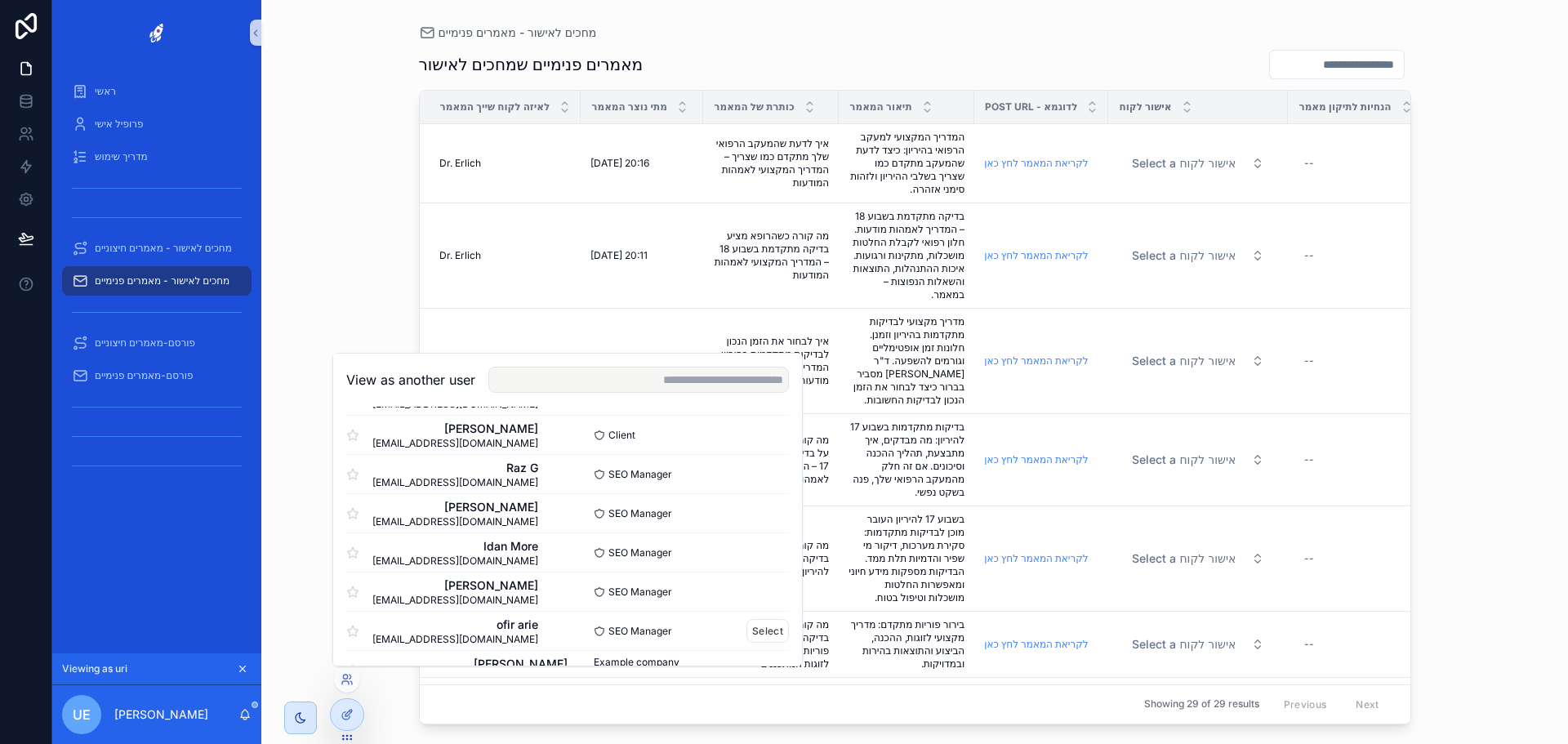
scroll to position [238, 0]
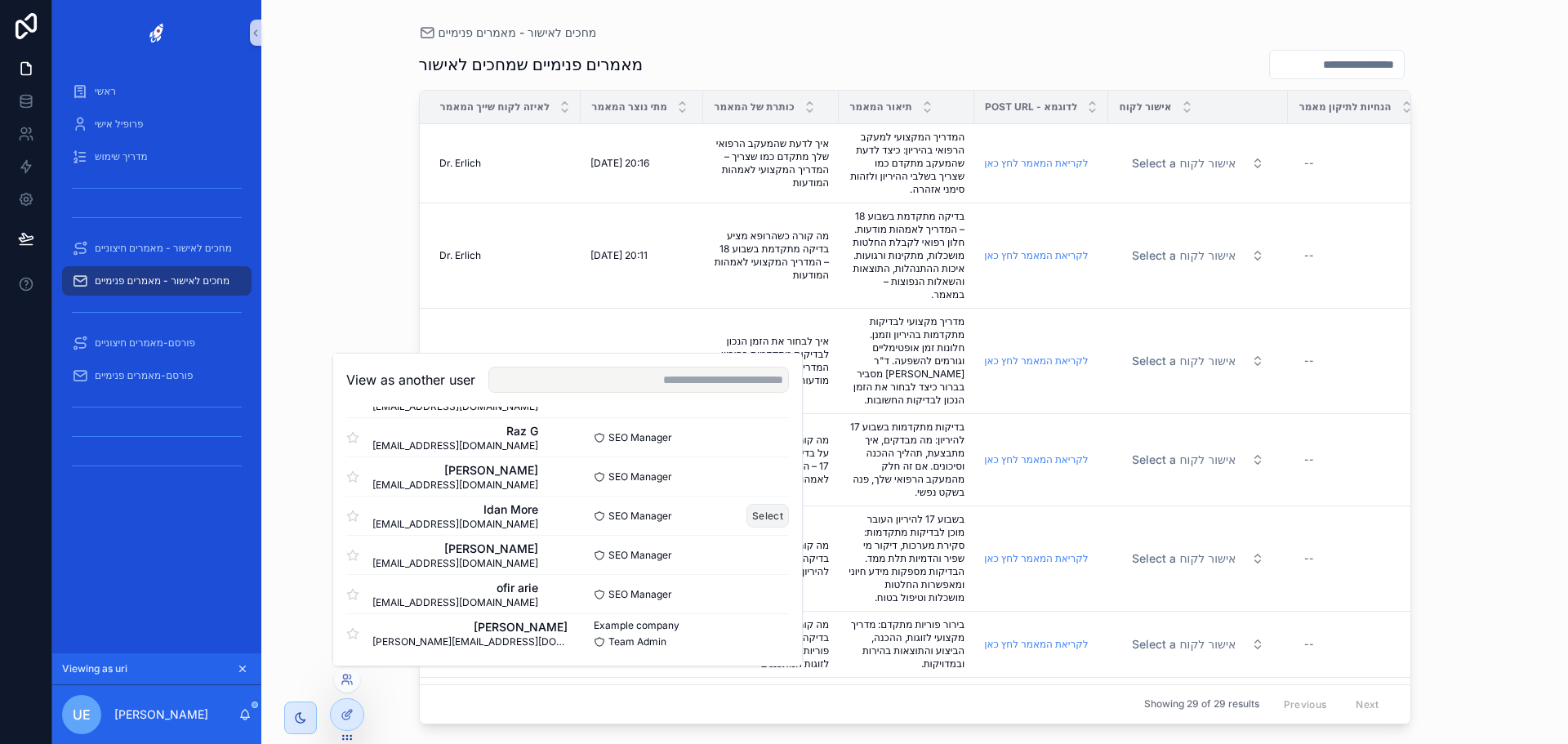
click at [750, 515] on button "Select" at bounding box center [768, 516] width 42 height 24
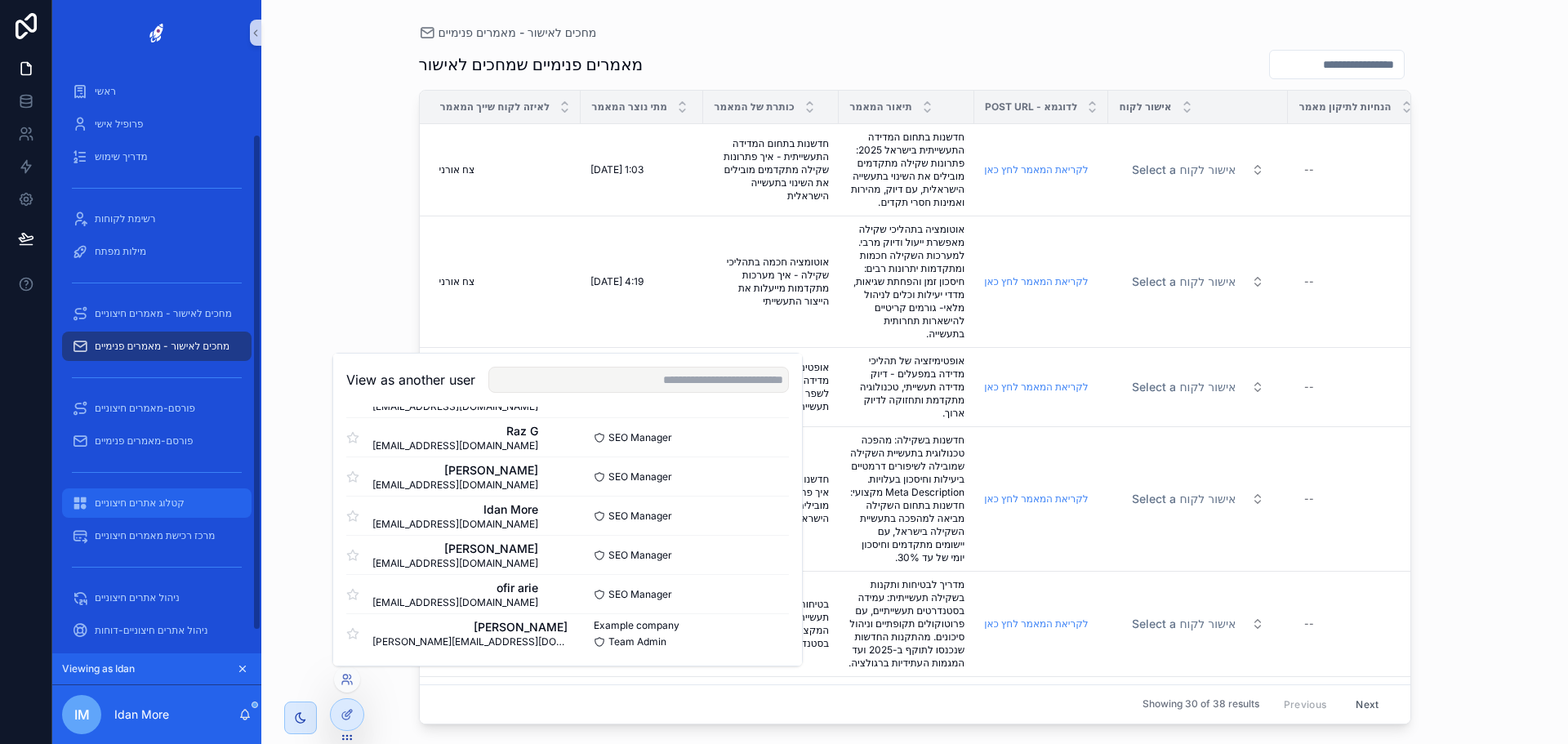
scroll to position [82, 0]
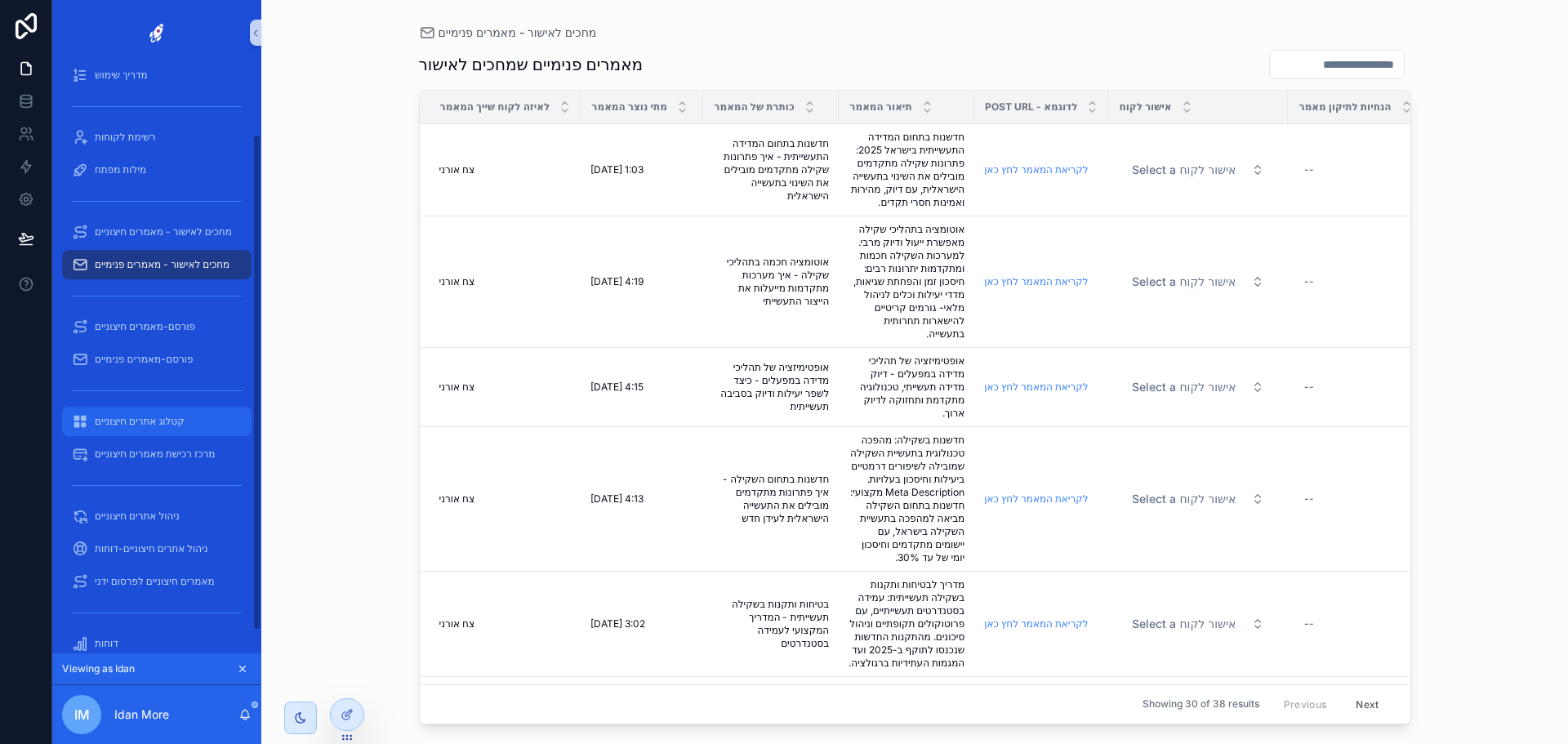
click at [155, 423] on span "קטלוג אתרים חיצוניים" at bounding box center [139, 422] width 90 height 13
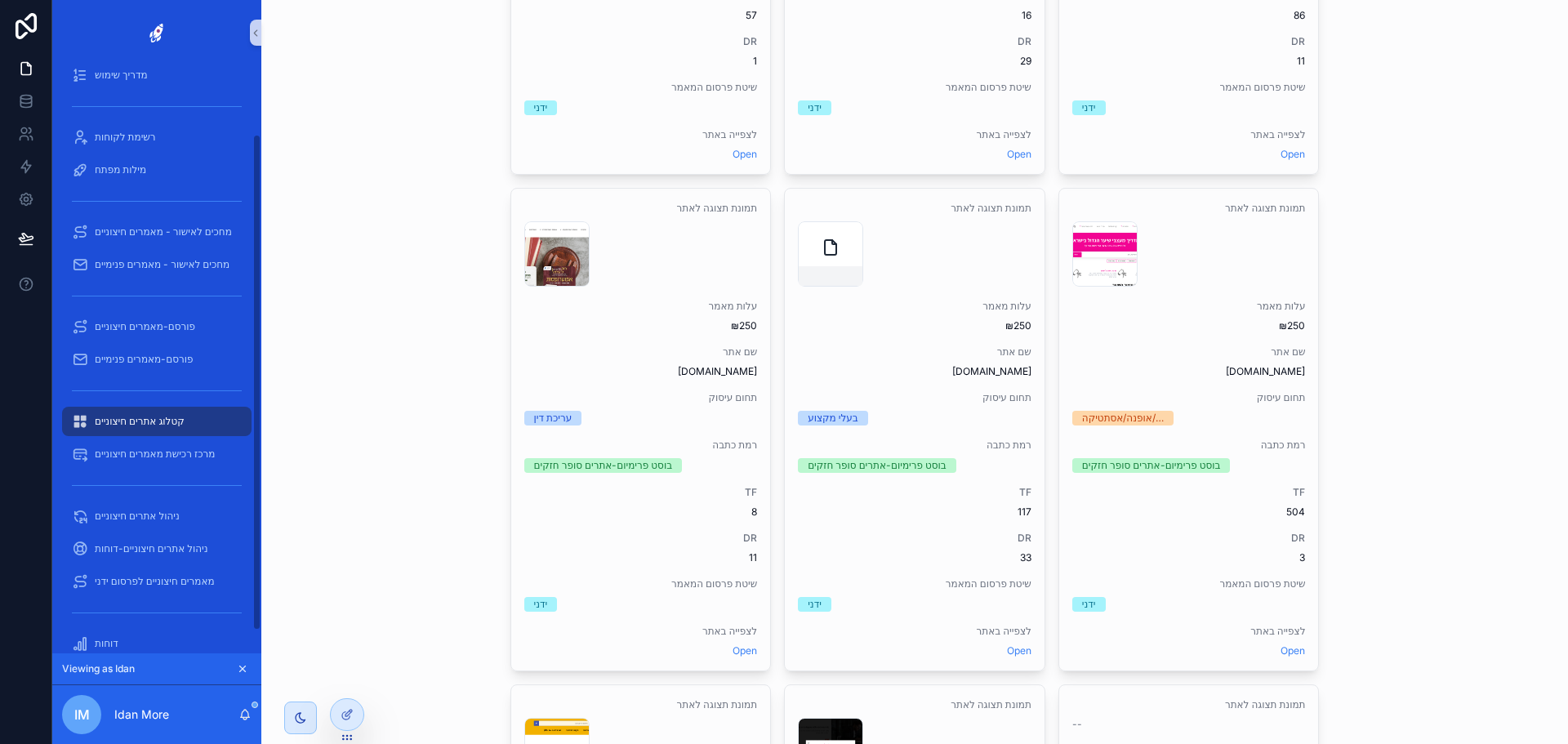
scroll to position [108, 0]
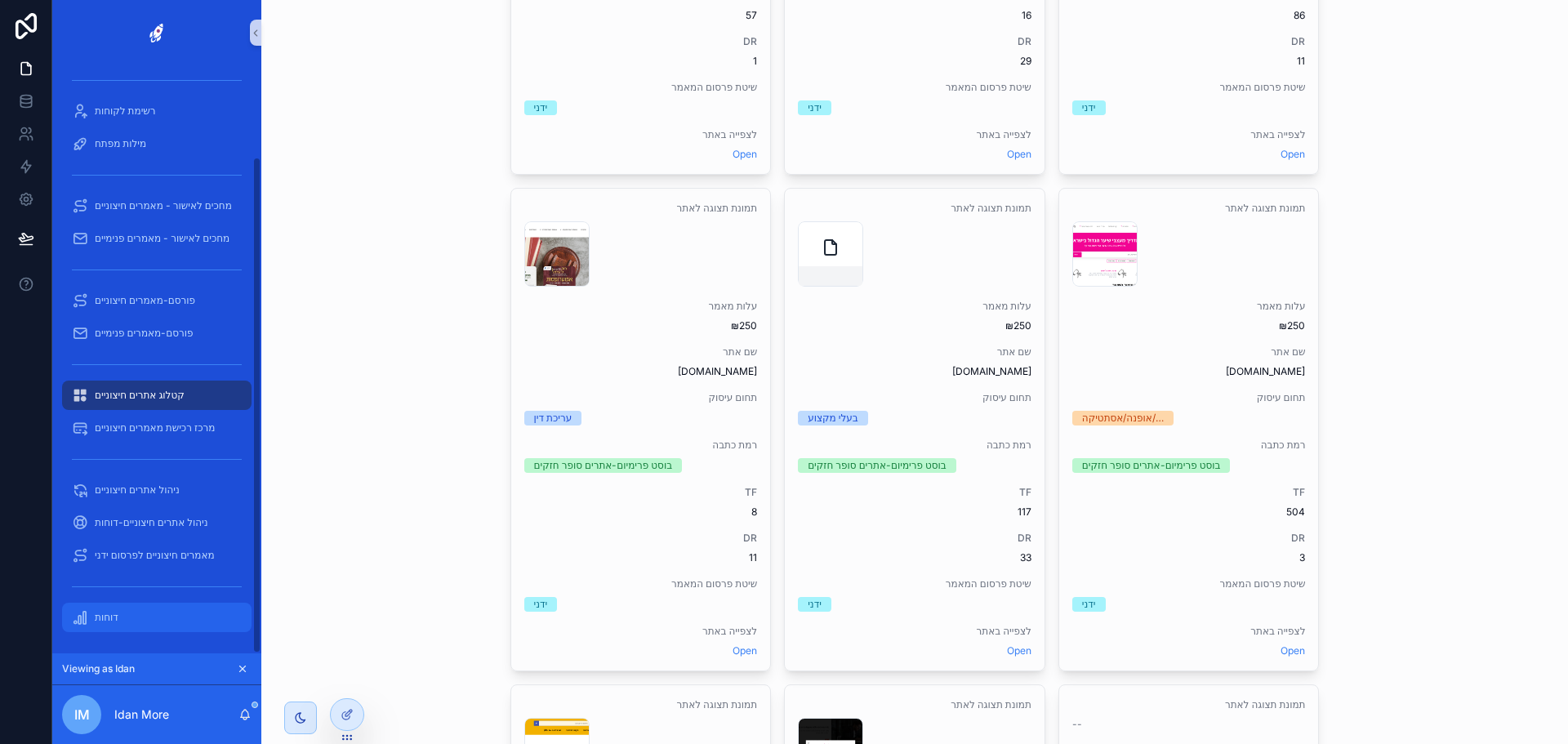
click at [164, 610] on div "דוחות" at bounding box center [157, 617] width 170 height 26
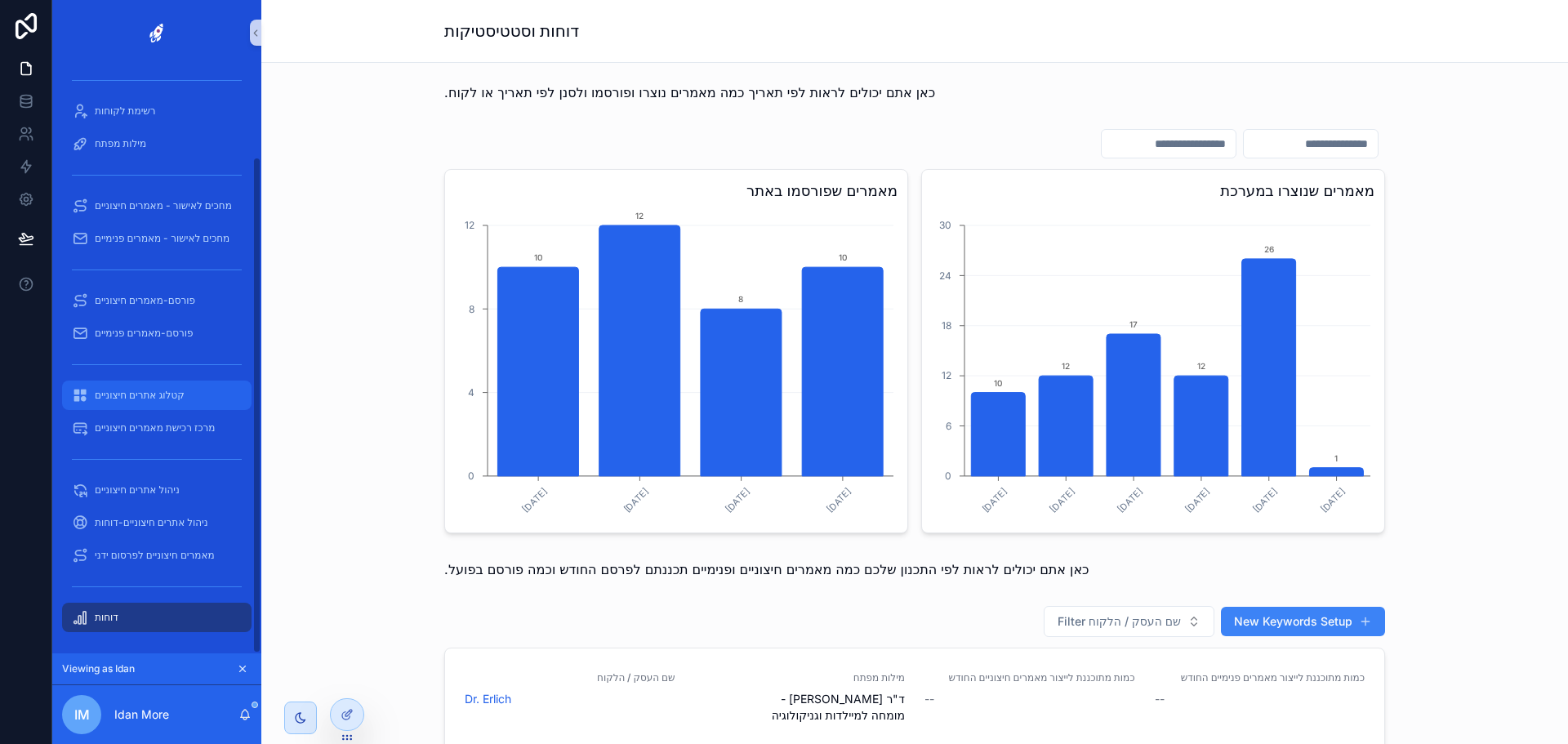
click at [163, 403] on div "קטלוג אתרים חיצוניים" at bounding box center [157, 395] width 170 height 26
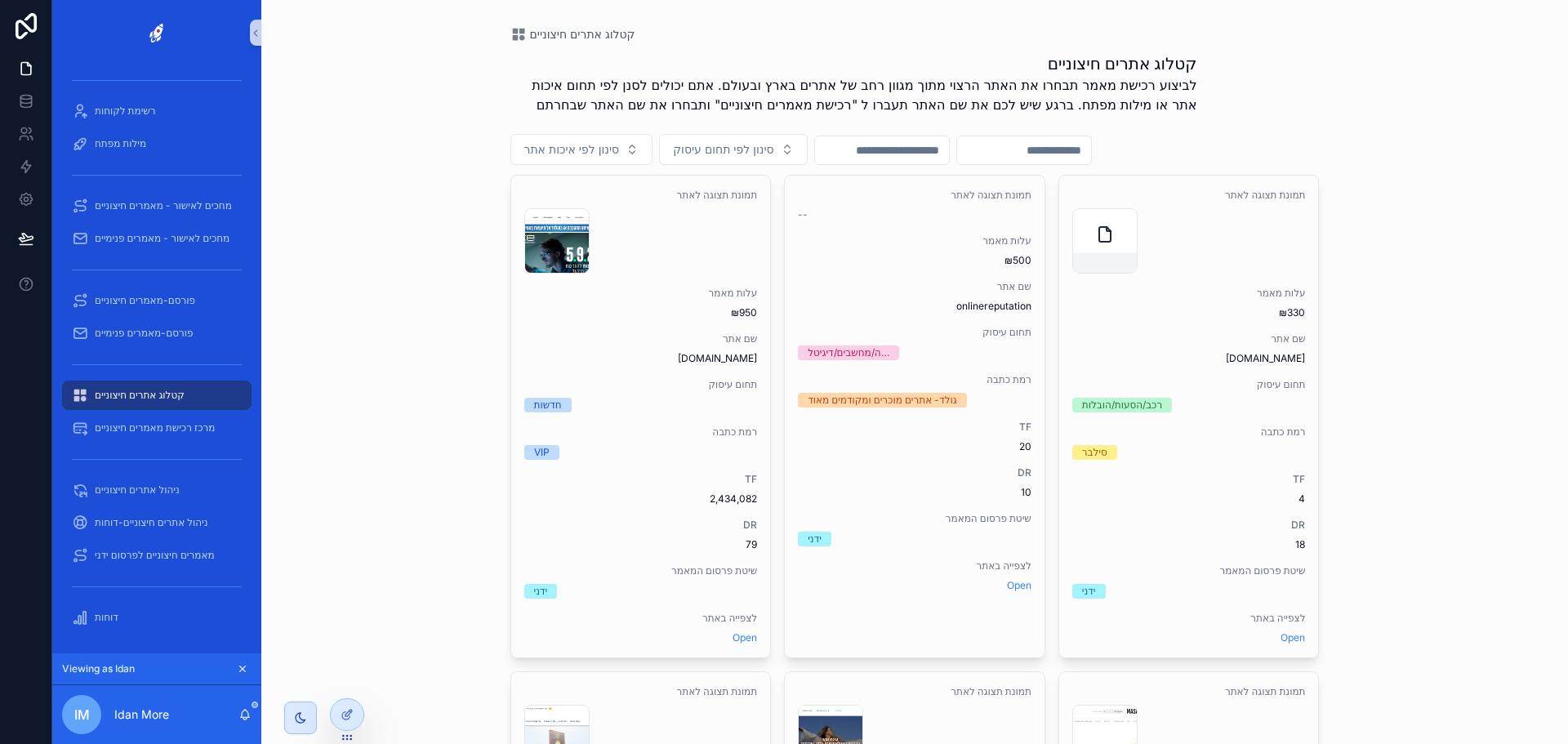
click at [912, 151] on input "scrollable content" at bounding box center [881, 150] width 134 height 23
click at [144, 142] on span "מילות מפתח" at bounding box center [119, 144] width 51 height 13
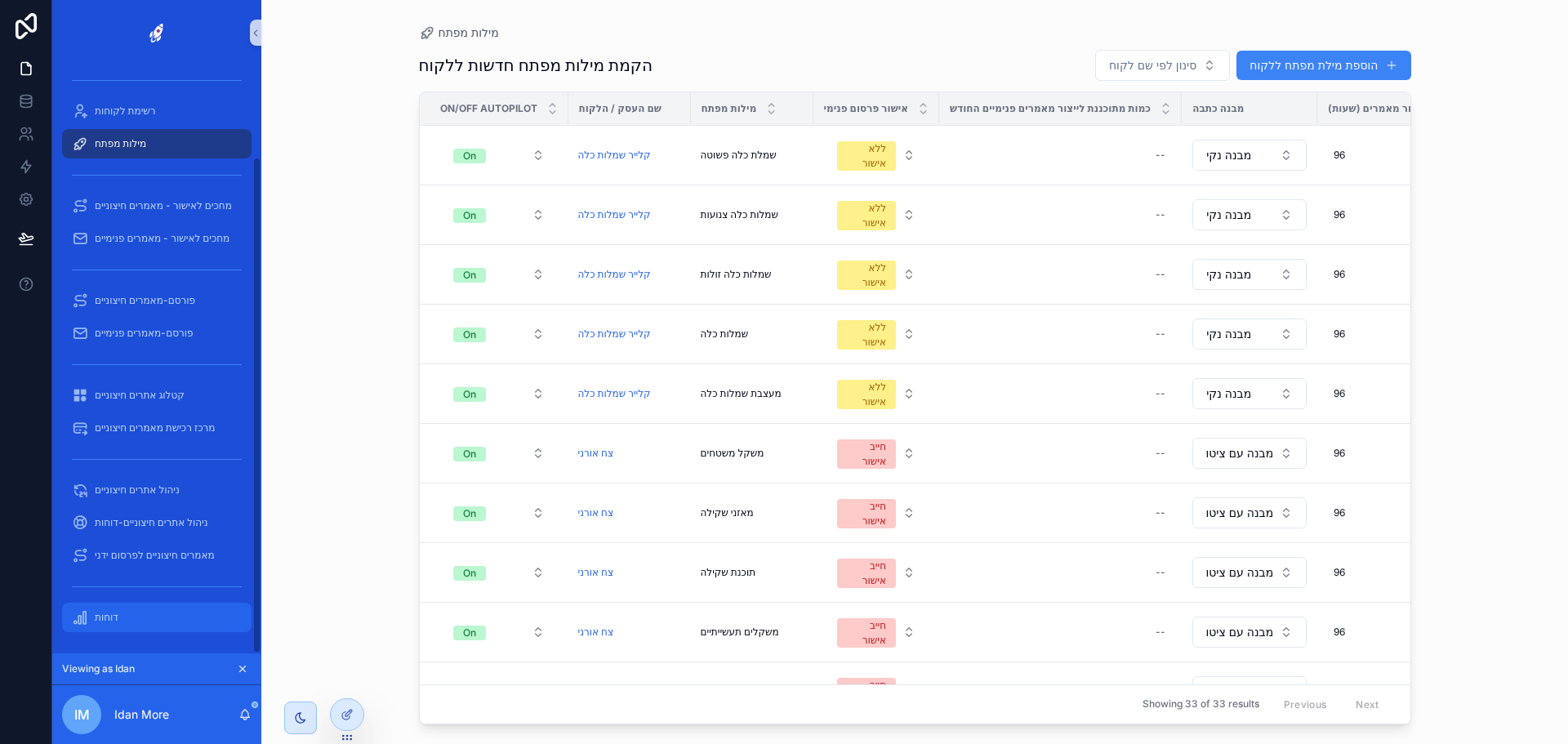
click at [133, 617] on div "דוחות" at bounding box center [157, 617] width 170 height 26
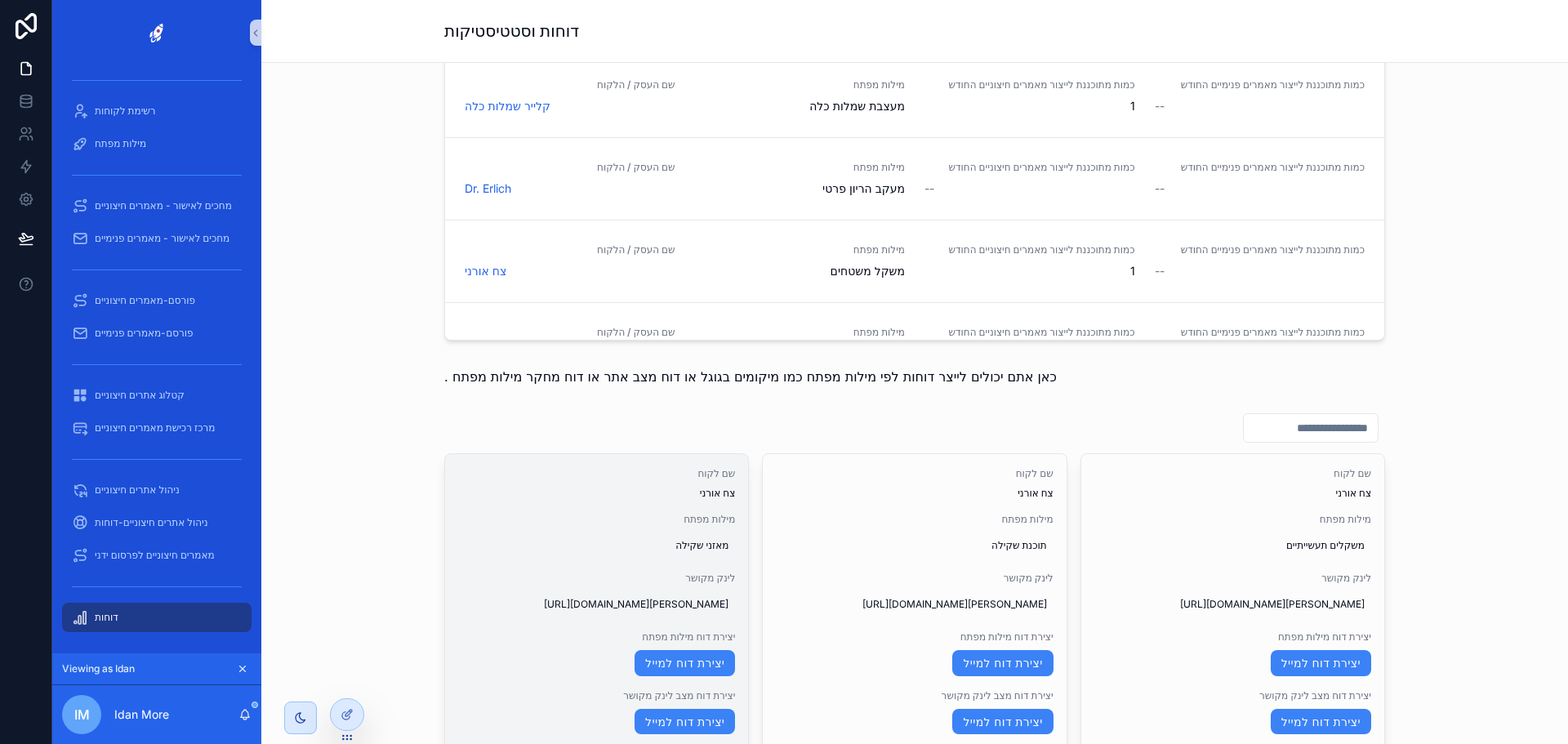
scroll to position [1062, 0]
